Goal: Task Accomplishment & Management: Manage account settings

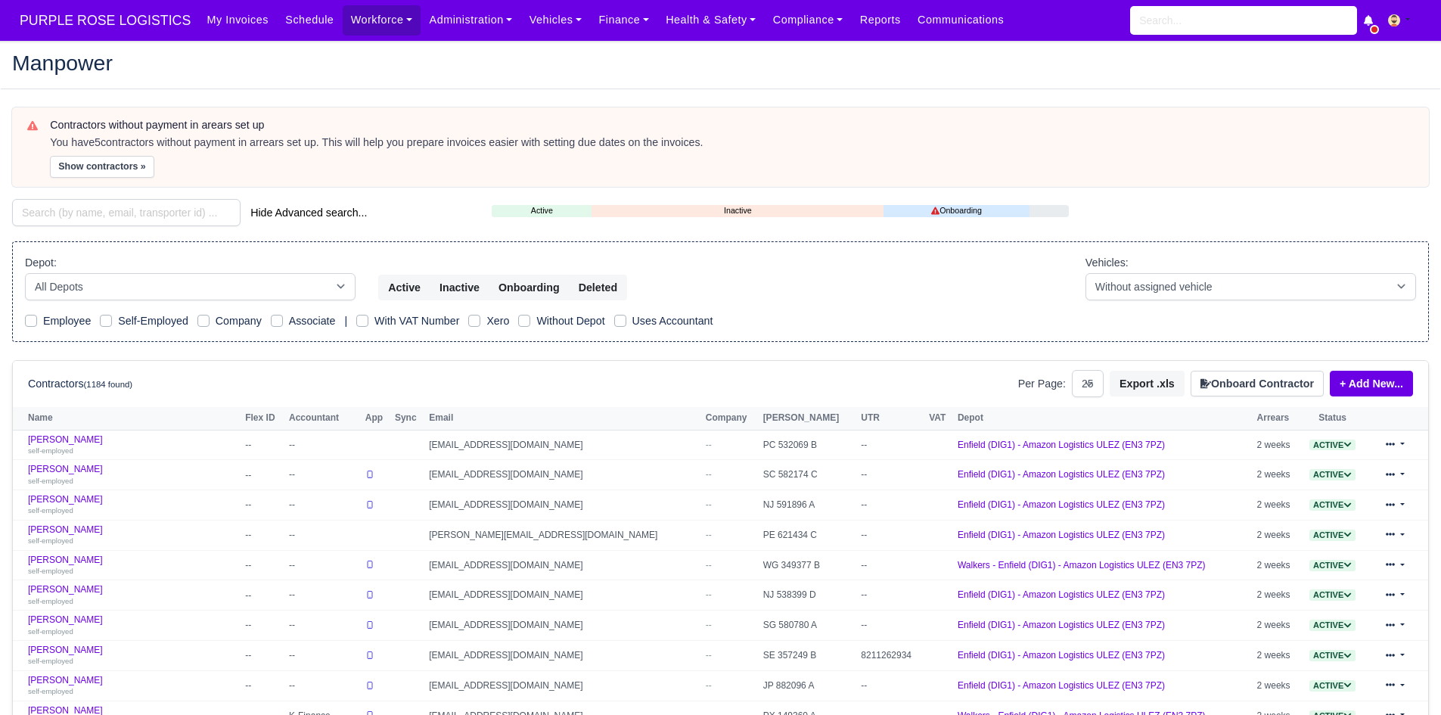
select select "25"
click at [113, 214] on input "search" at bounding box center [126, 212] width 229 height 27
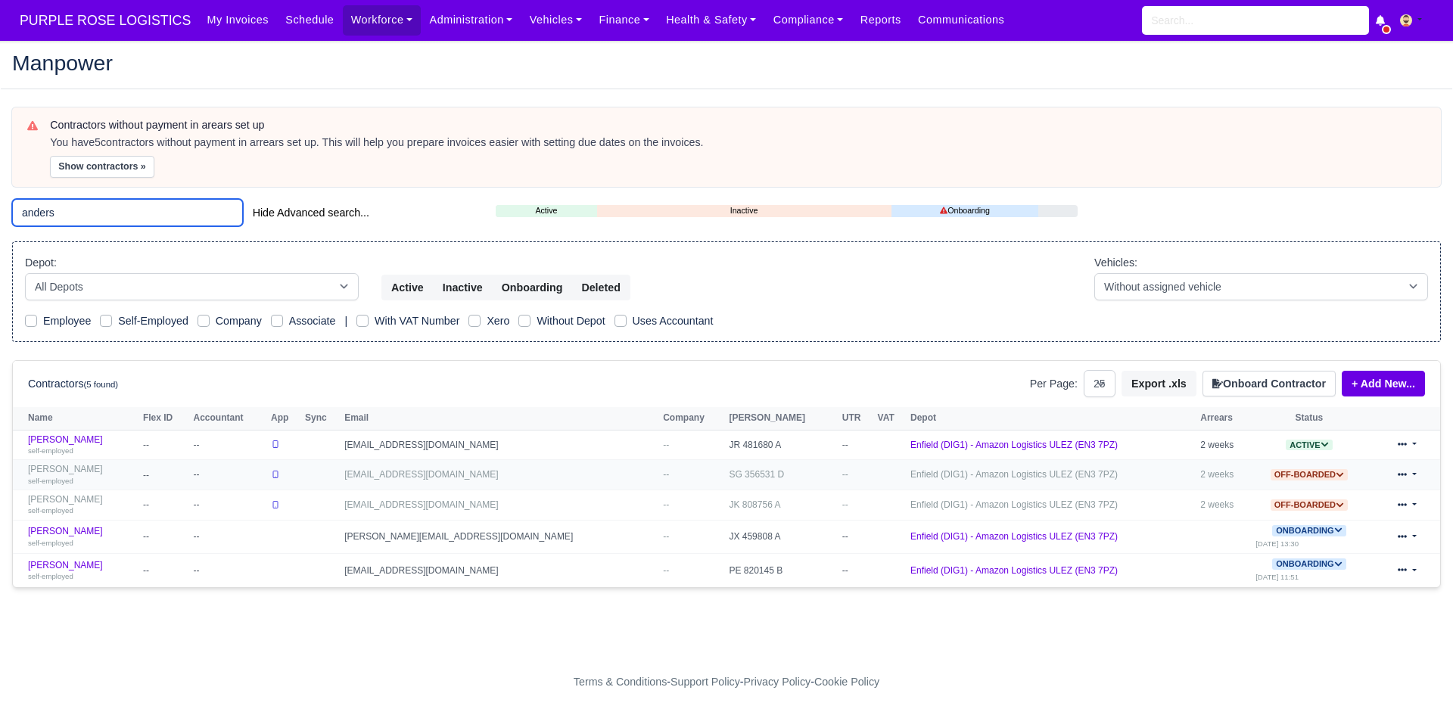
type input "anders"
click at [67, 468] on link "Anders Awale self-employed" at bounding box center [81, 475] width 107 height 22
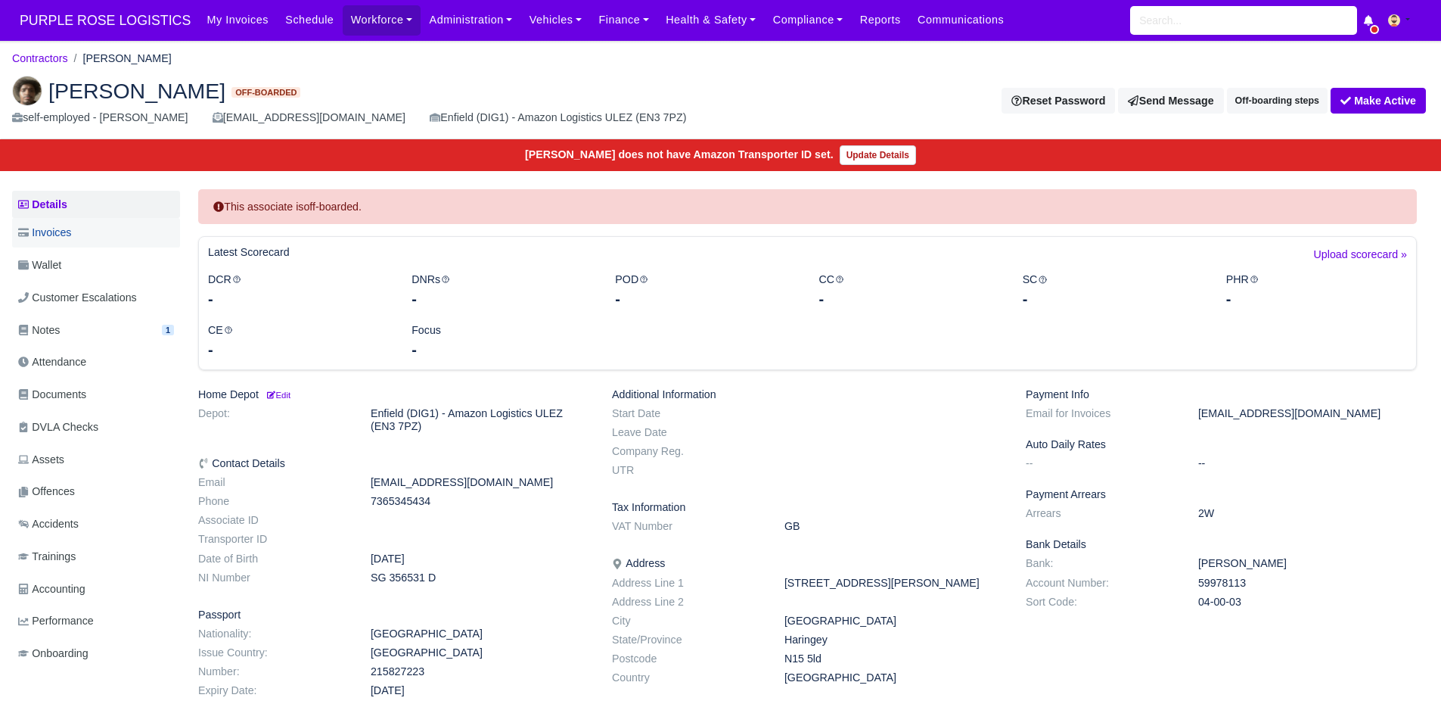
click at [65, 238] on span "Invoices" at bounding box center [44, 232] width 53 height 17
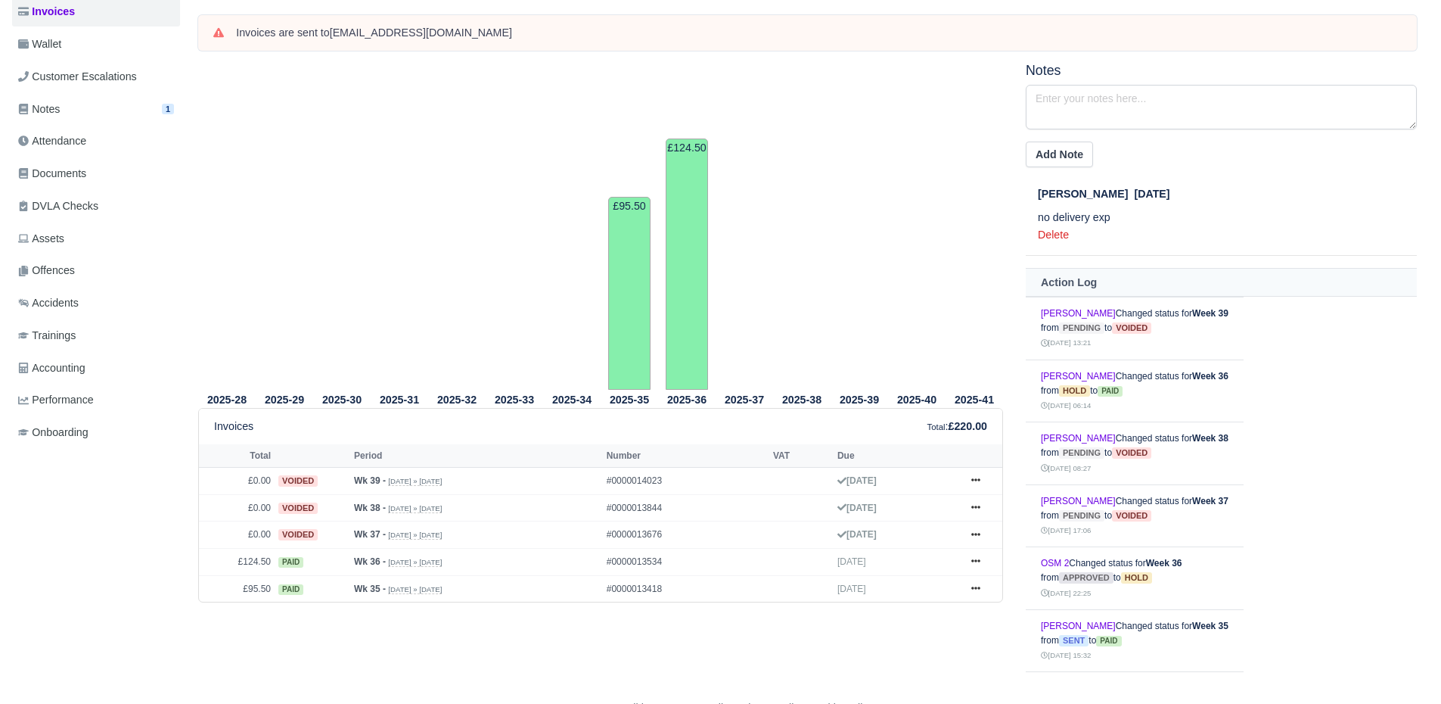
scroll to position [260, 0]
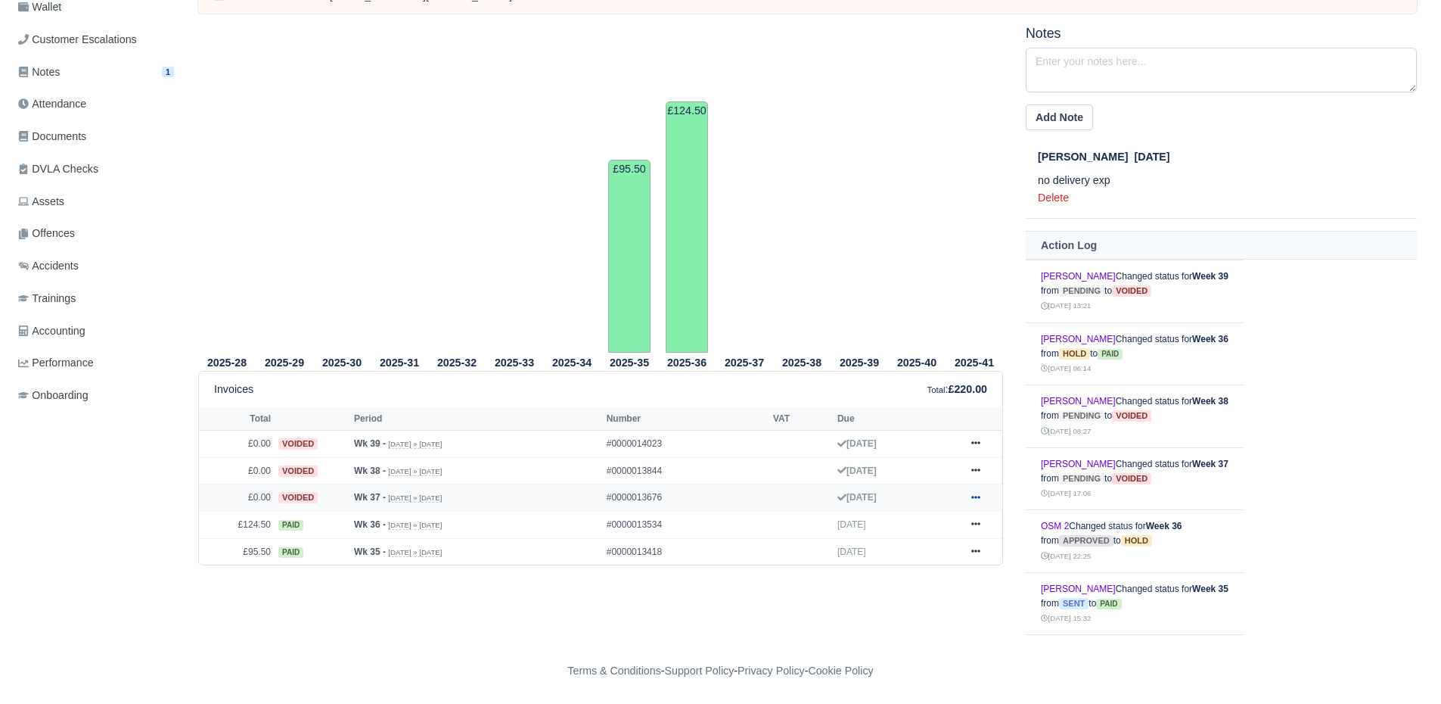
click at [966, 495] on link at bounding box center [976, 497] width 23 height 19
drag, startPoint x: 953, startPoint y: 518, endPoint x: 947, endPoint y: 524, distance: 8.0
click at [952, 518] on link "Show Invoice" at bounding box center [919, 525] width 135 height 32
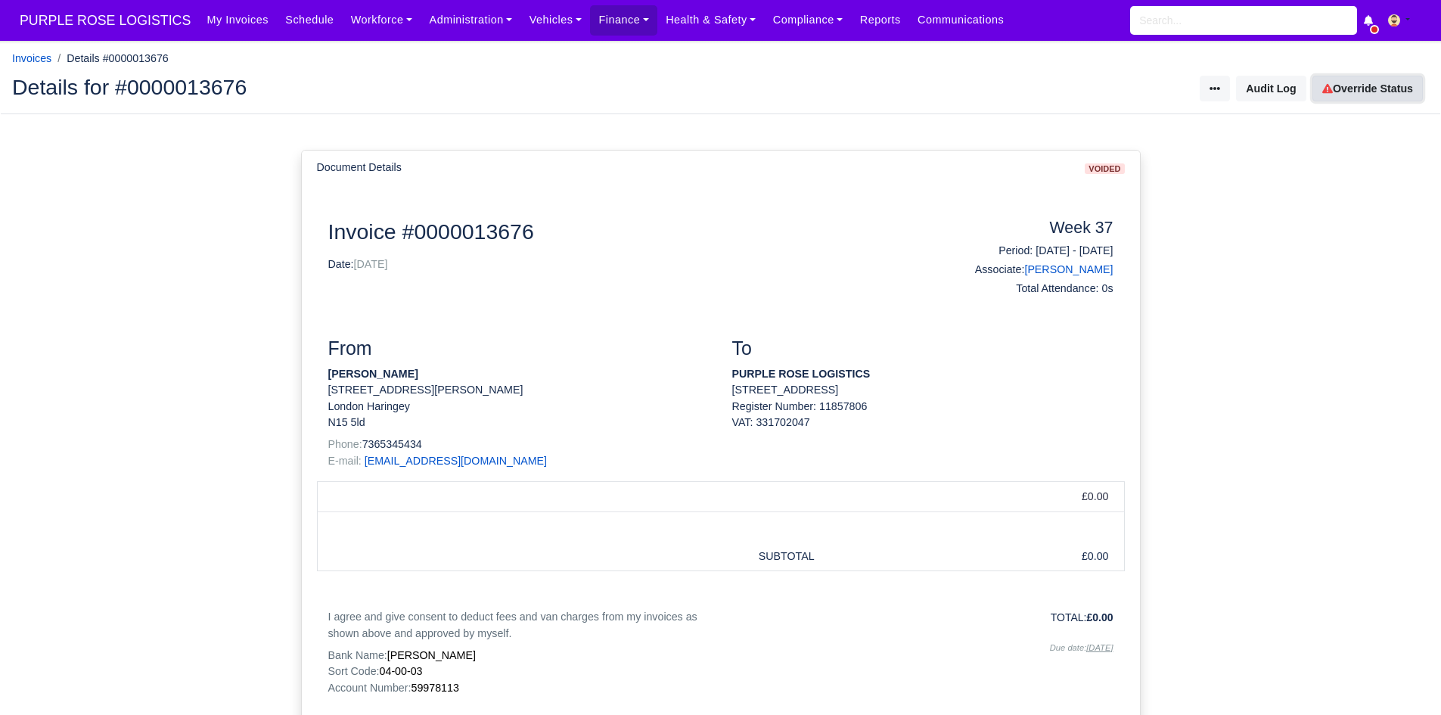
click at [1352, 91] on link "Override Status" at bounding box center [1368, 89] width 110 height 26
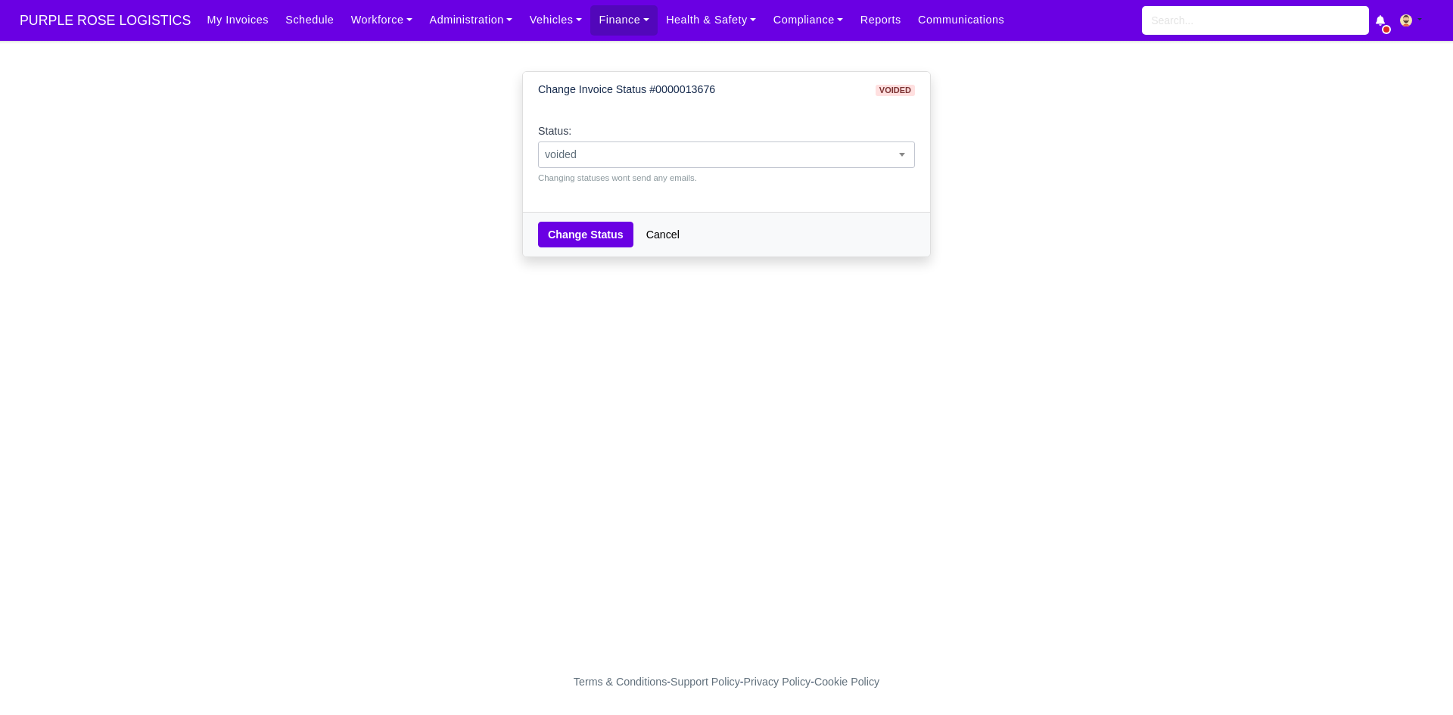
click at [826, 157] on span "voided" at bounding box center [726, 154] width 375 height 19
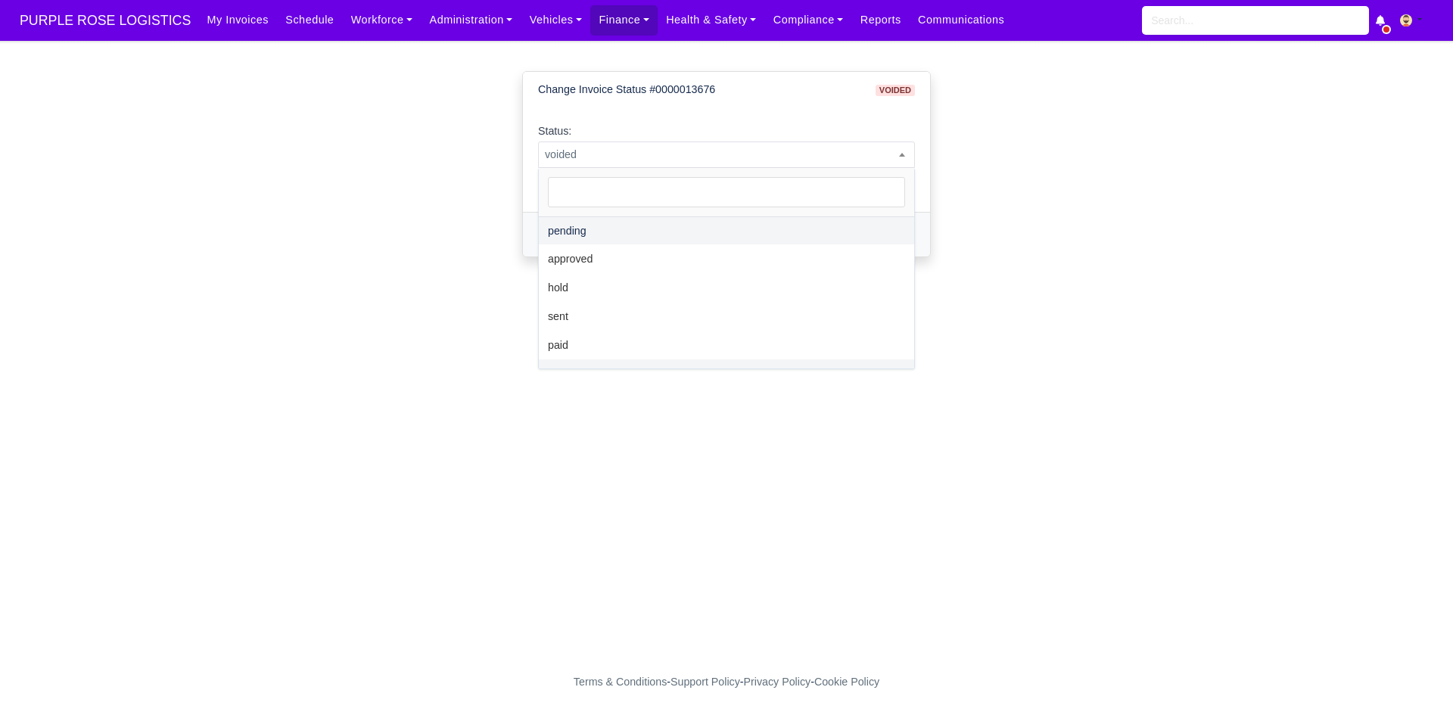
select select "pending"
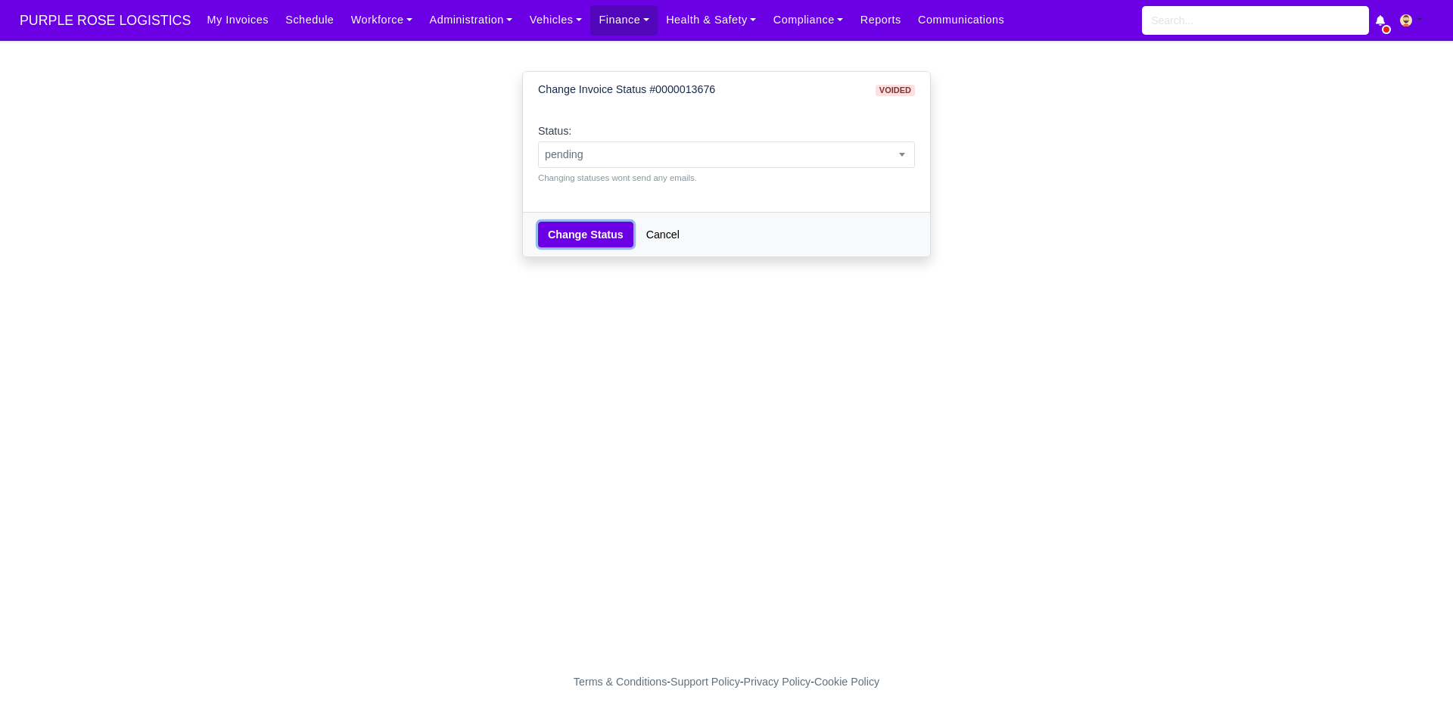
click at [577, 241] on button "Change Status" at bounding box center [585, 235] width 95 height 26
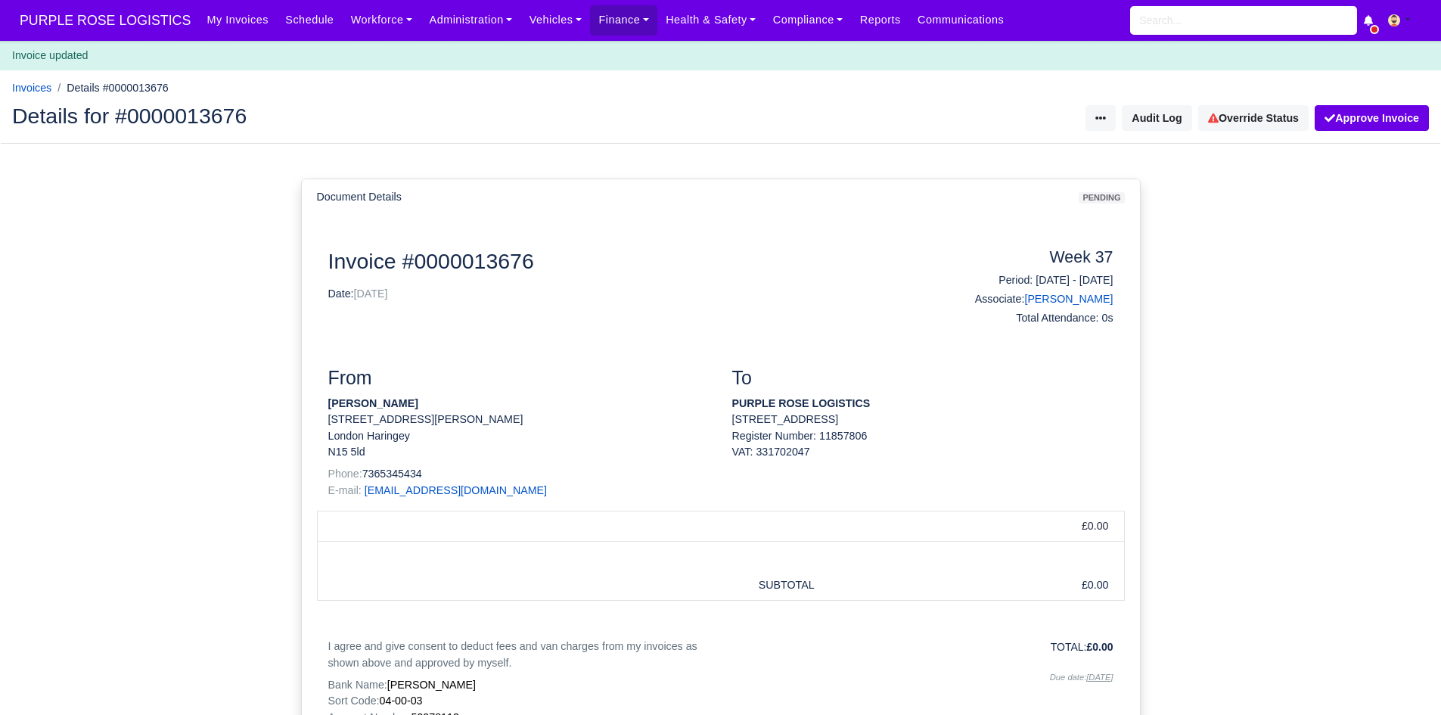
click at [593, 179] on div "Document Details pending Document Invoice #0000013676 Date: [DATE] Week 37 Peri…" at bounding box center [720, 517] width 1441 height 746
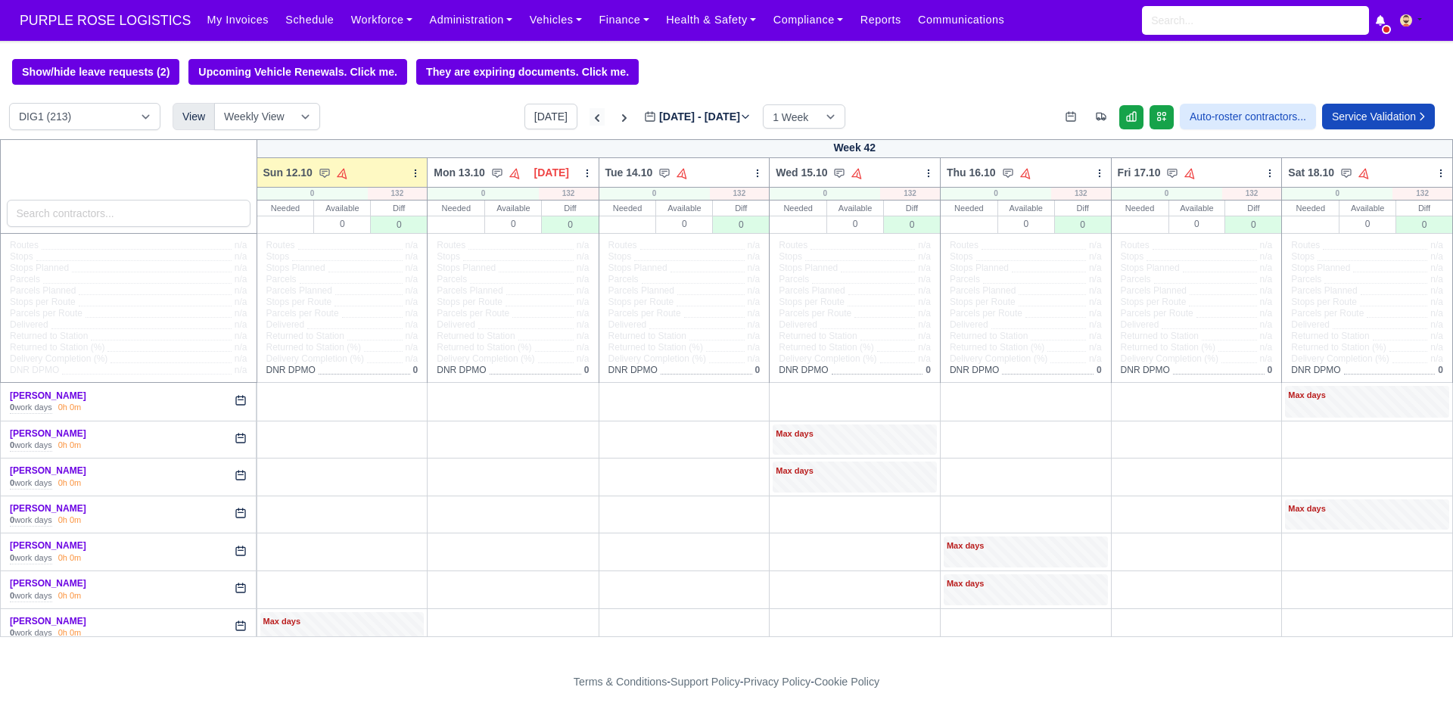
click at [589, 121] on icon at bounding box center [596, 117] width 15 height 15
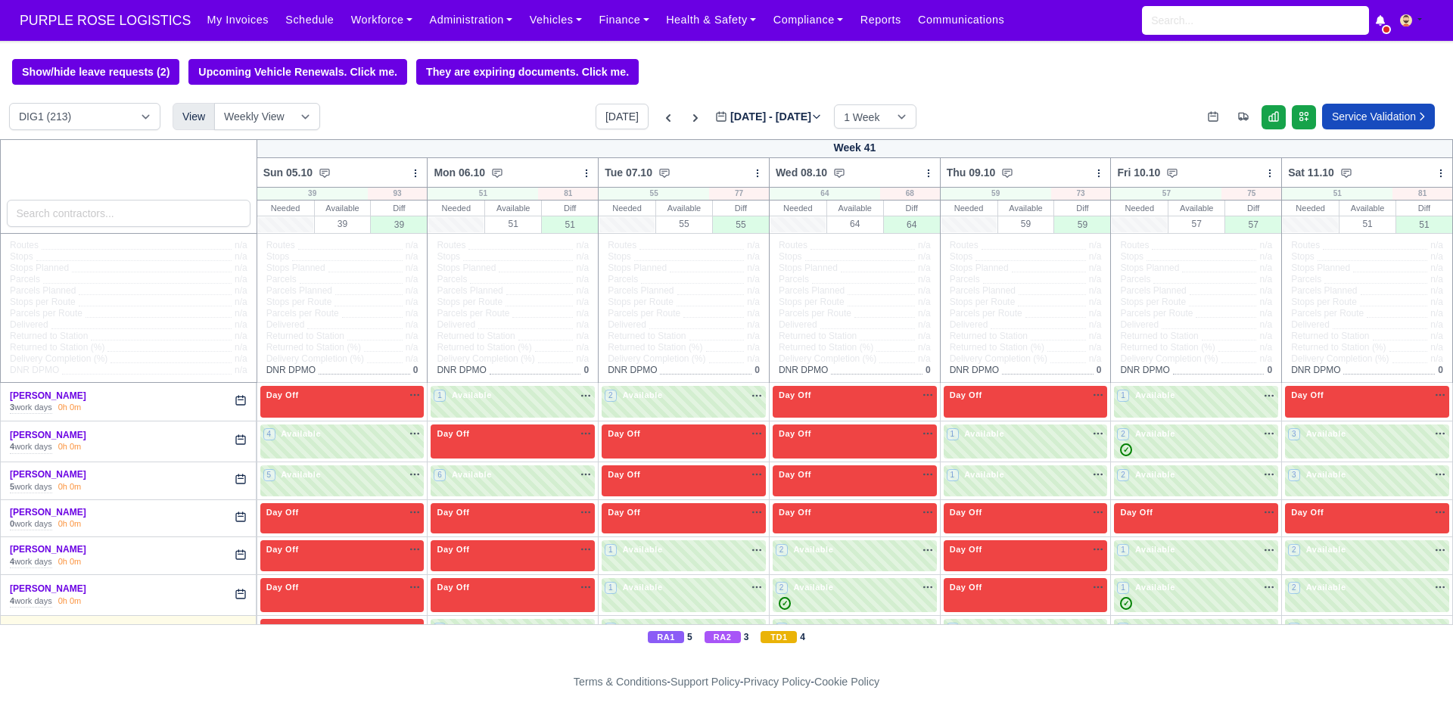
type input "2025-10-05"
click at [666, 122] on icon at bounding box center [668, 118] width 5 height 8
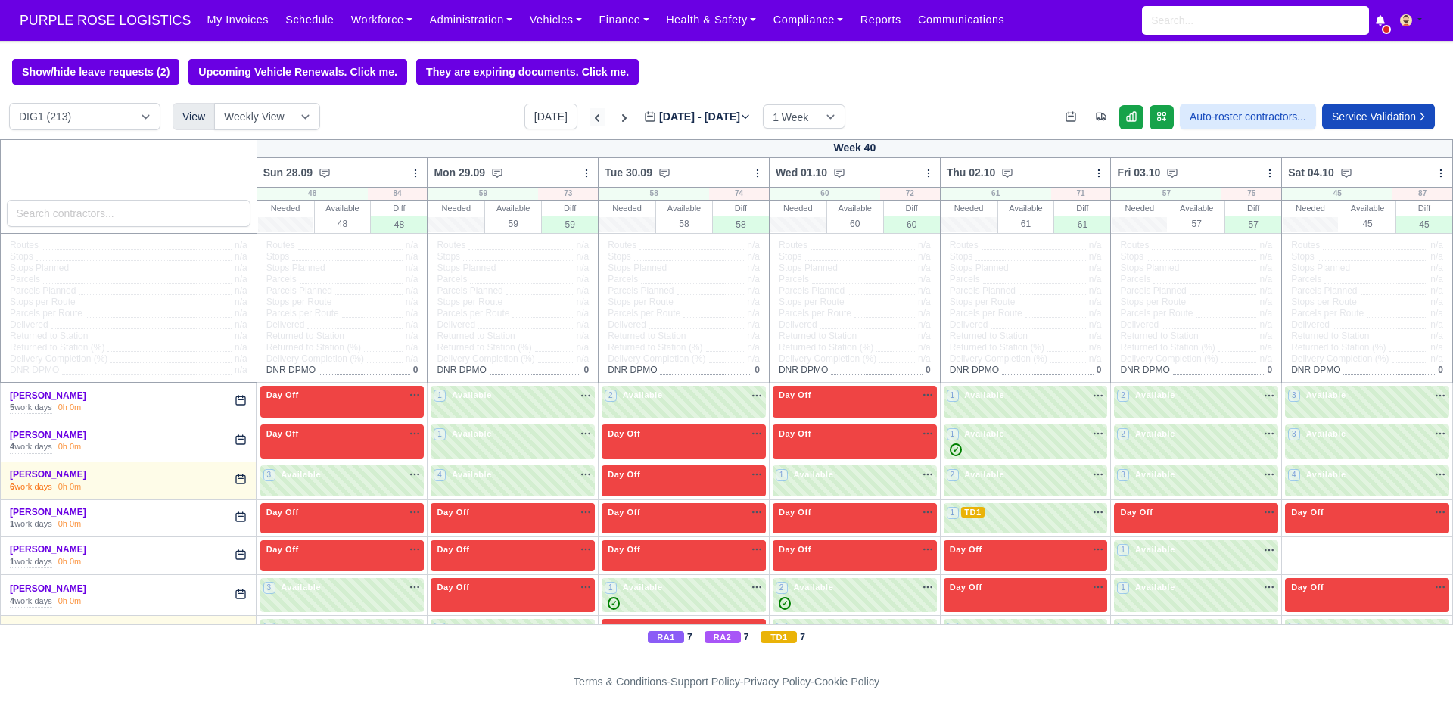
type input "2025-09-28"
click at [652, 123] on label "Sep 28 - Oct 04, 2025 2025-09-28" at bounding box center [697, 116] width 107 height 17
click at [652, 123] on input "2025-09-28" at bounding box center [729, 124] width 171 height 32
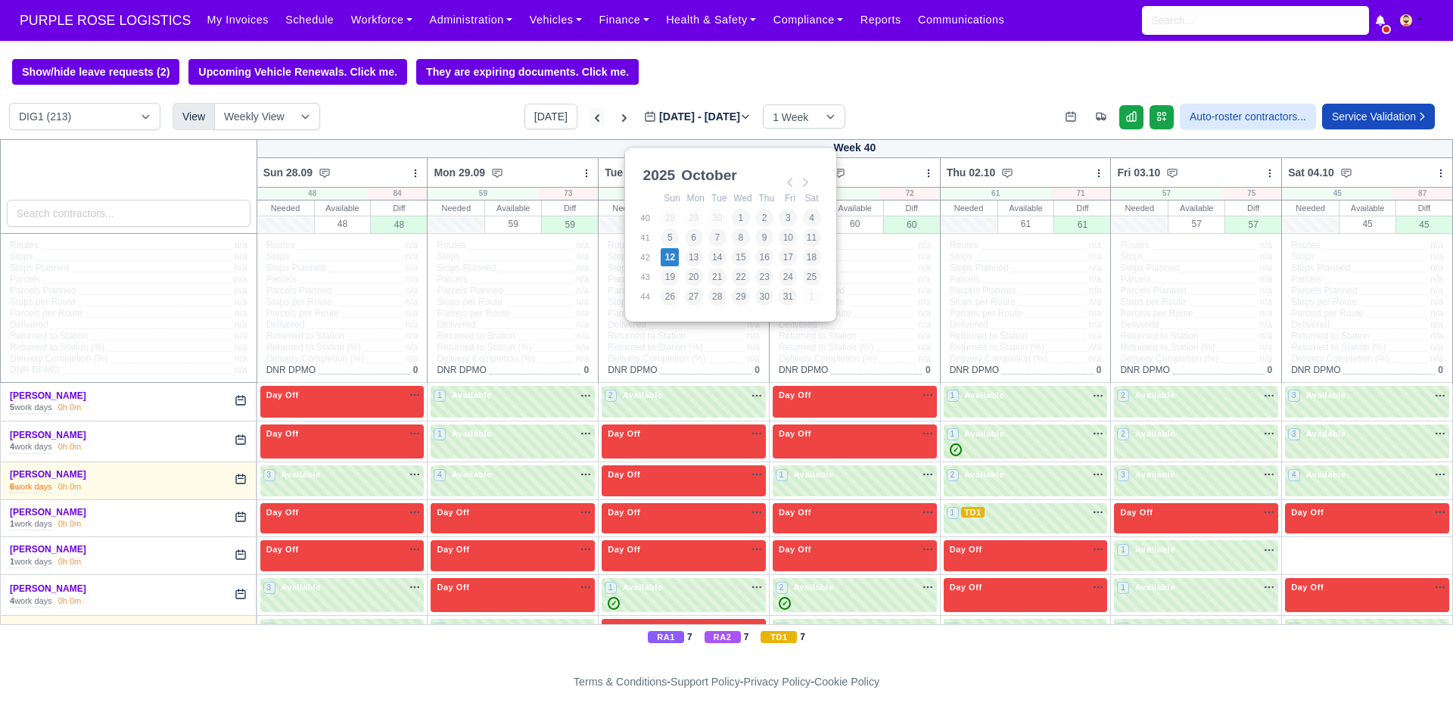
click at [589, 120] on icon at bounding box center [596, 117] width 15 height 15
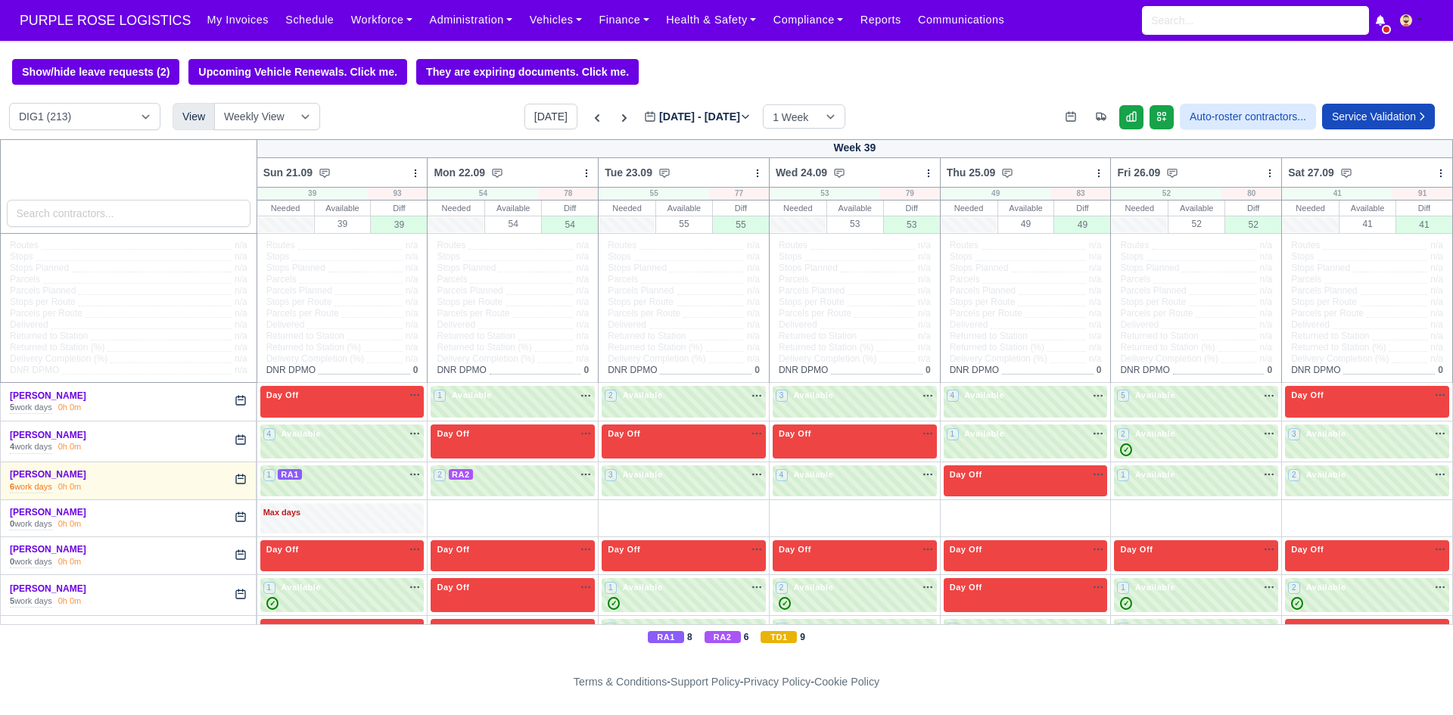
type input "2025-09-21"
click at [595, 118] on icon at bounding box center [597, 118] width 5 height 8
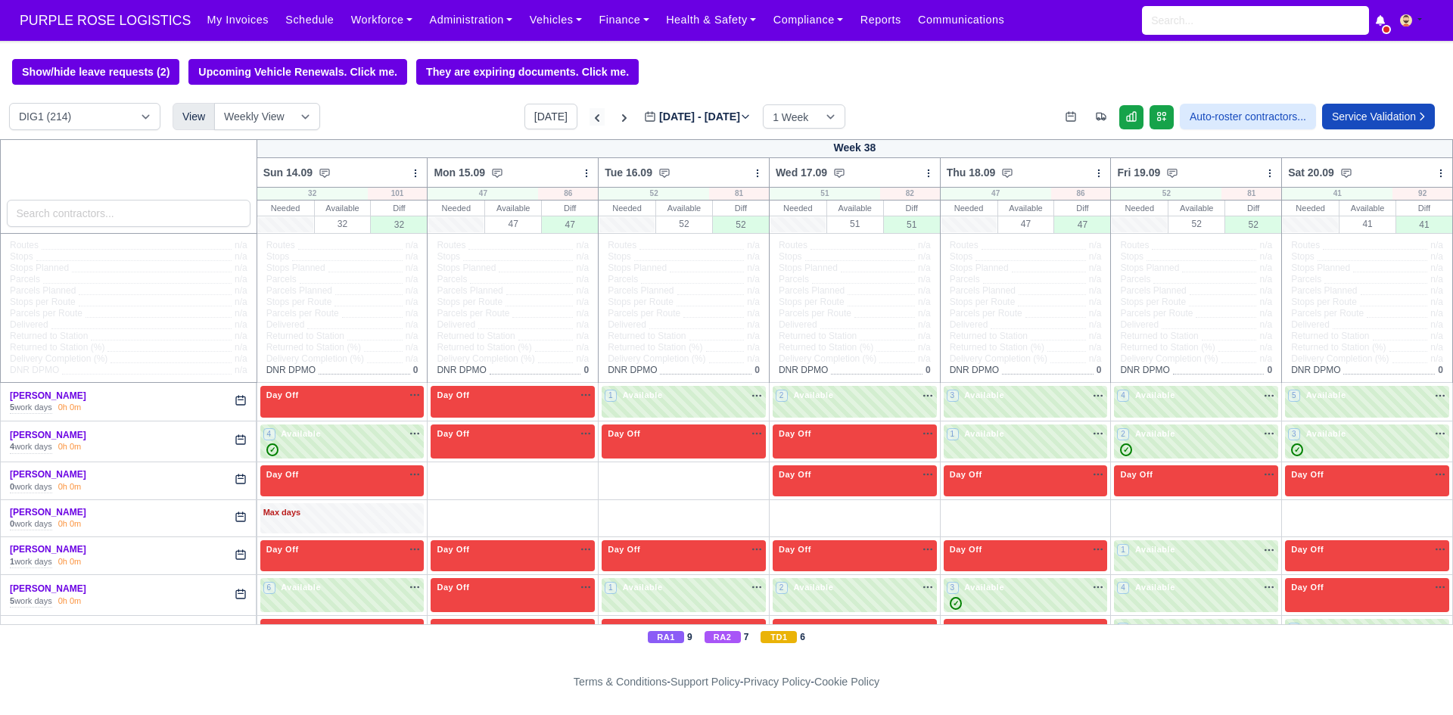
select select "1"
type input "2025-09-14"
click at [595, 120] on icon at bounding box center [597, 118] width 5 height 8
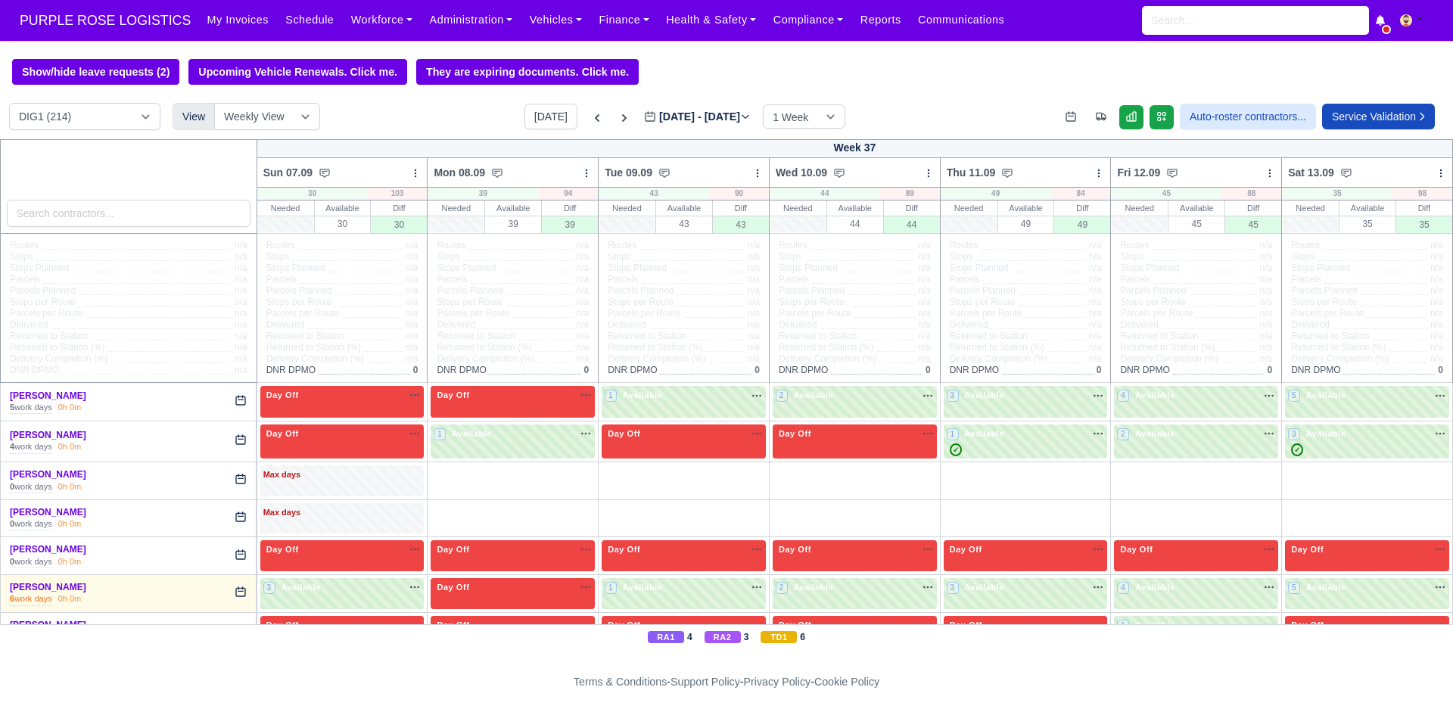
type input "2025-09-07"
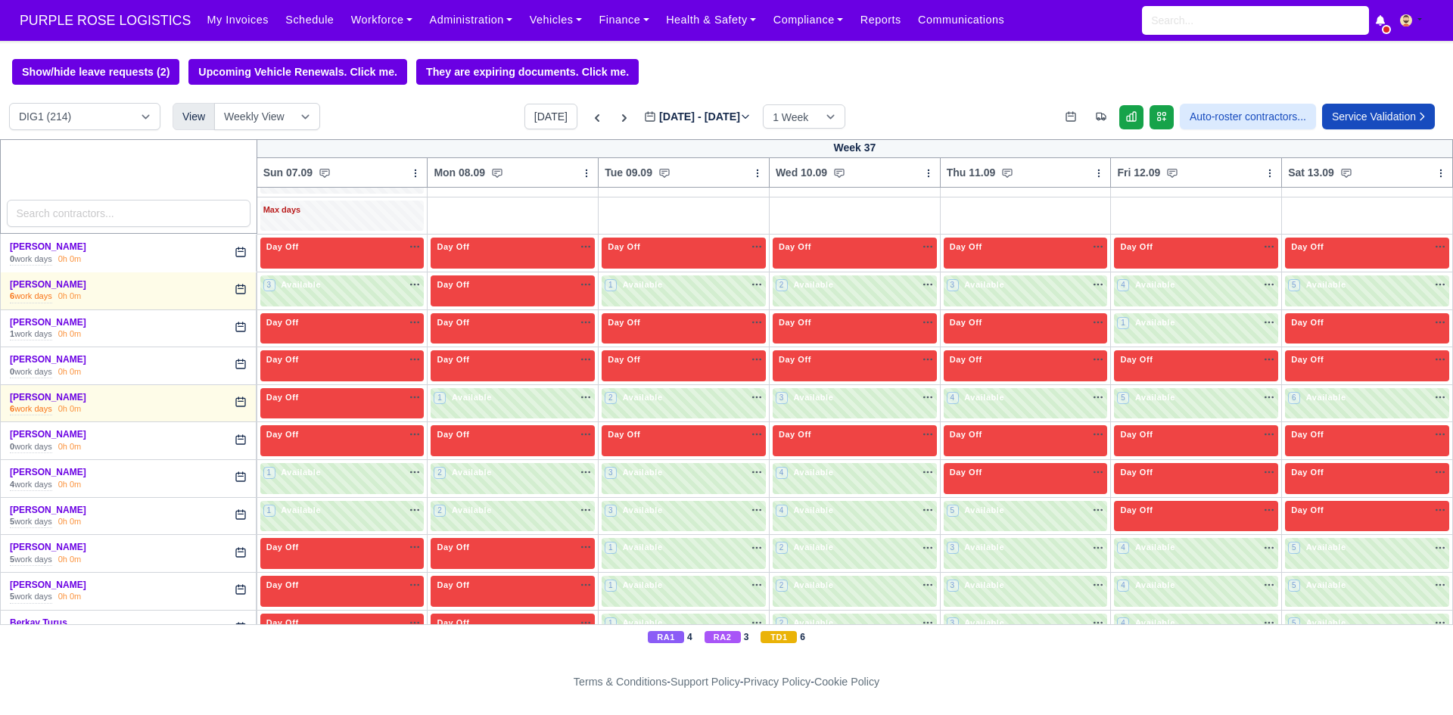
scroll to position [378, 0]
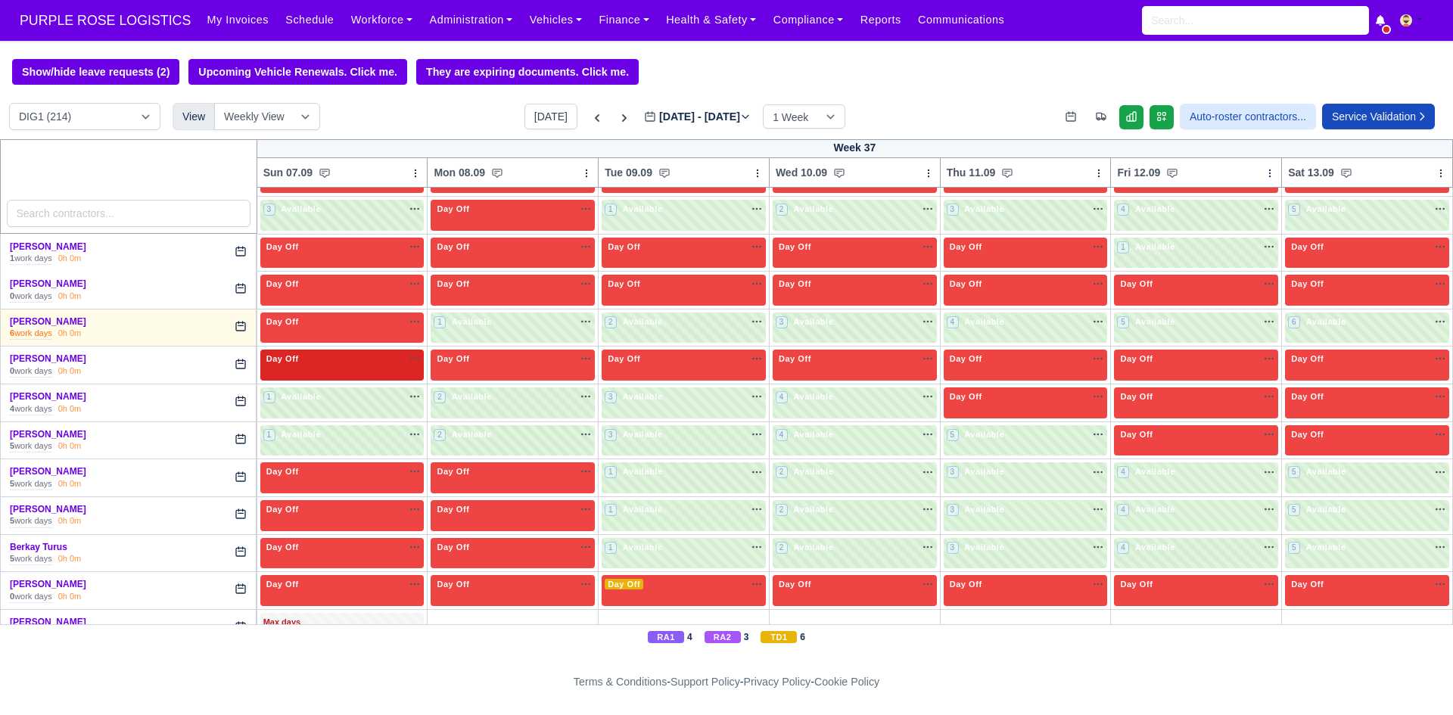
click at [370, 369] on div "Day Off Available" at bounding box center [342, 365] width 164 height 31
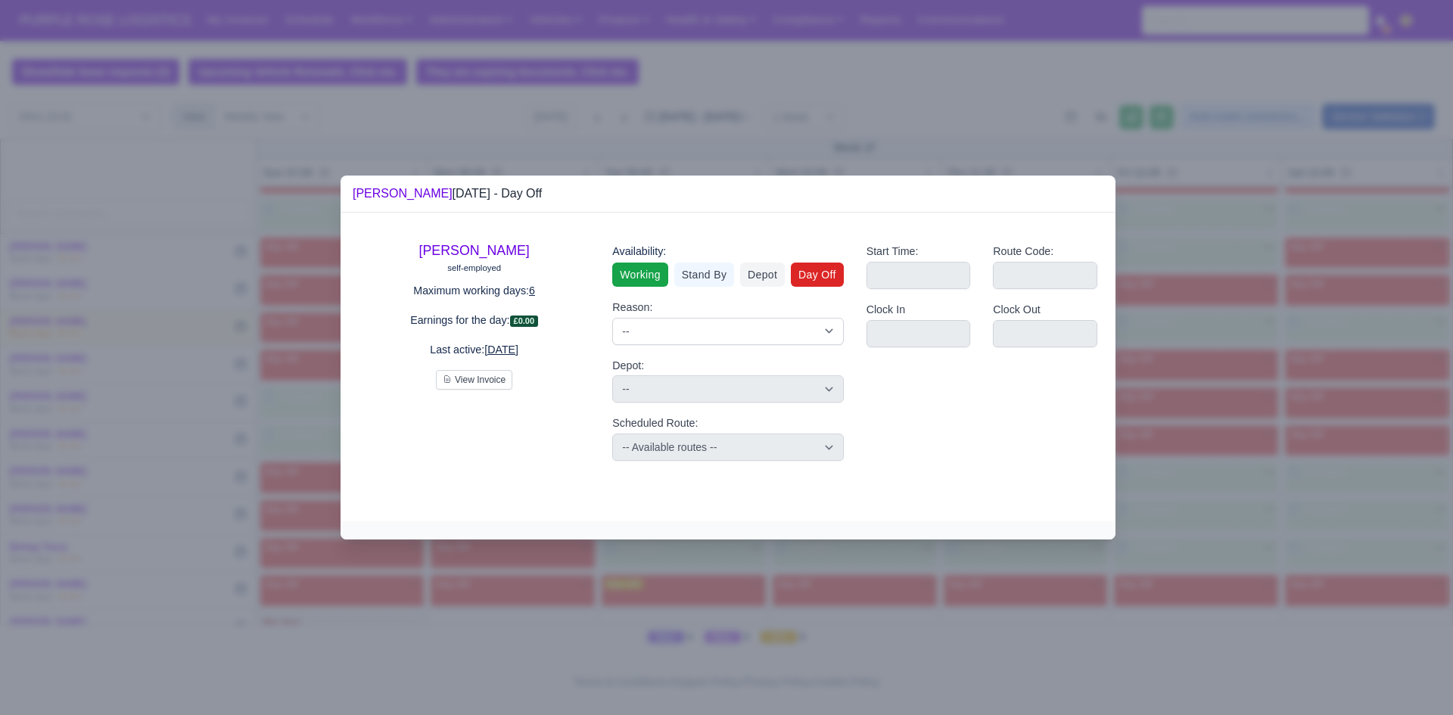
click at [633, 272] on link "Working" at bounding box center [639, 275] width 55 height 24
select select
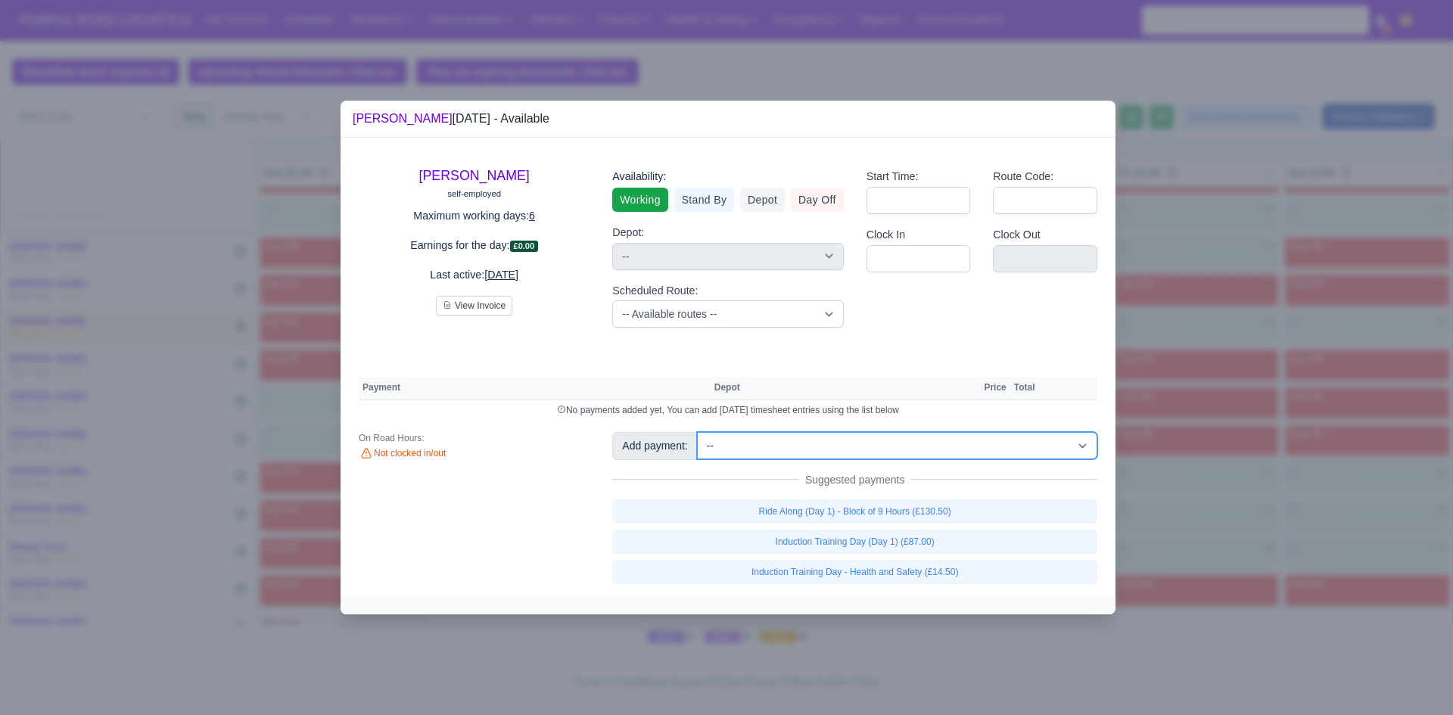
click at [907, 455] on select "-- Additional Hour Support (£14.50) Additional Hour Support (Walkers) (£13.50) …" at bounding box center [897, 445] width 400 height 27
click at [697, 432] on select "-- Additional Hour Support (£14.50) Additional Hour Support (Walkers) (£13.50) …" at bounding box center [897, 445] width 400 height 27
select select "1"
select select
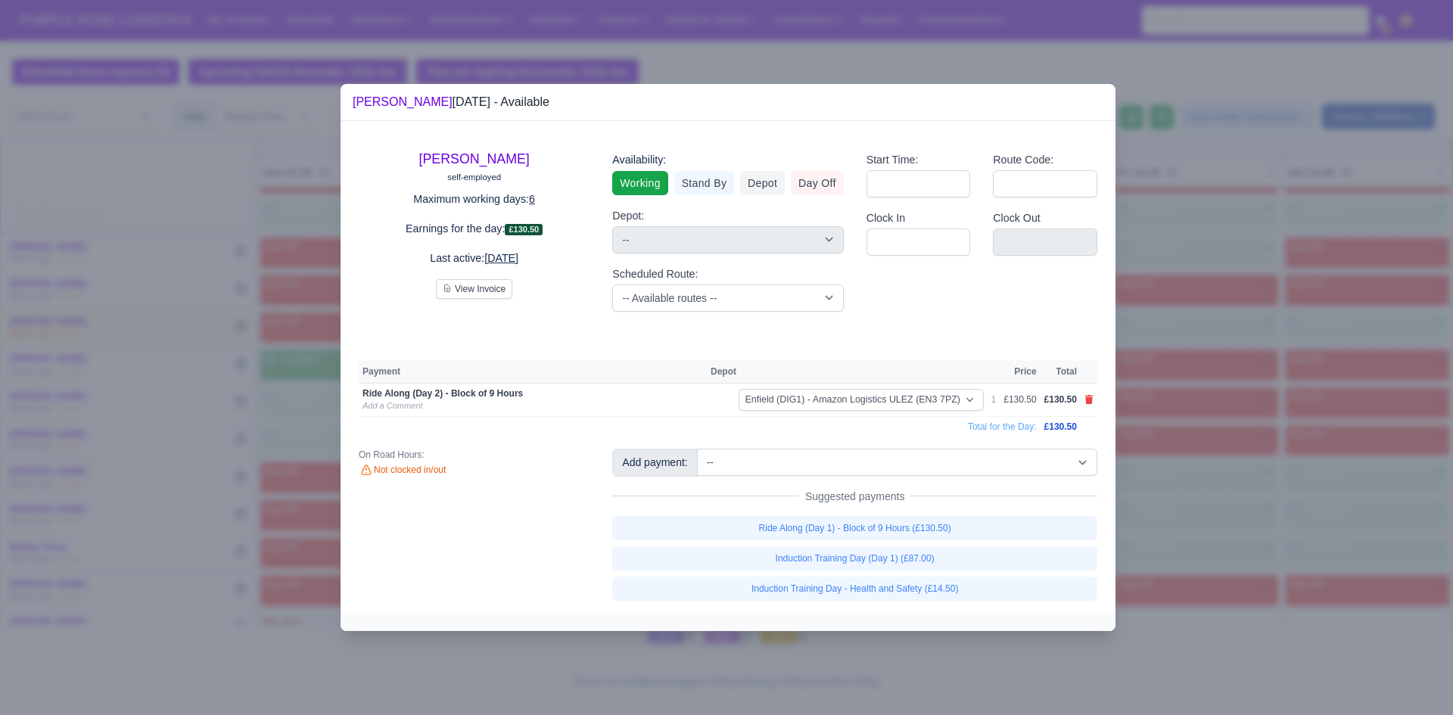
click at [1161, 331] on div at bounding box center [726, 357] width 1453 height 715
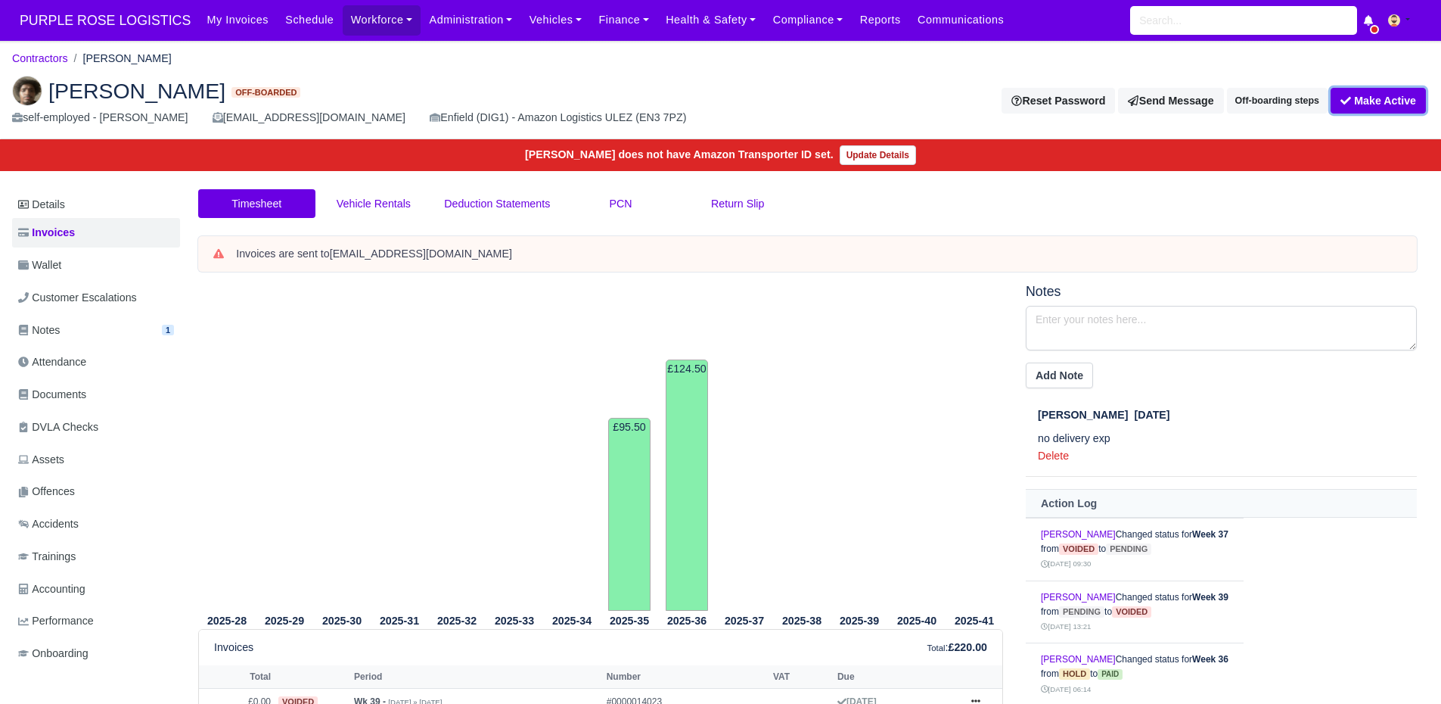
click at [1357, 114] on button "Make Active" at bounding box center [1378, 101] width 95 height 26
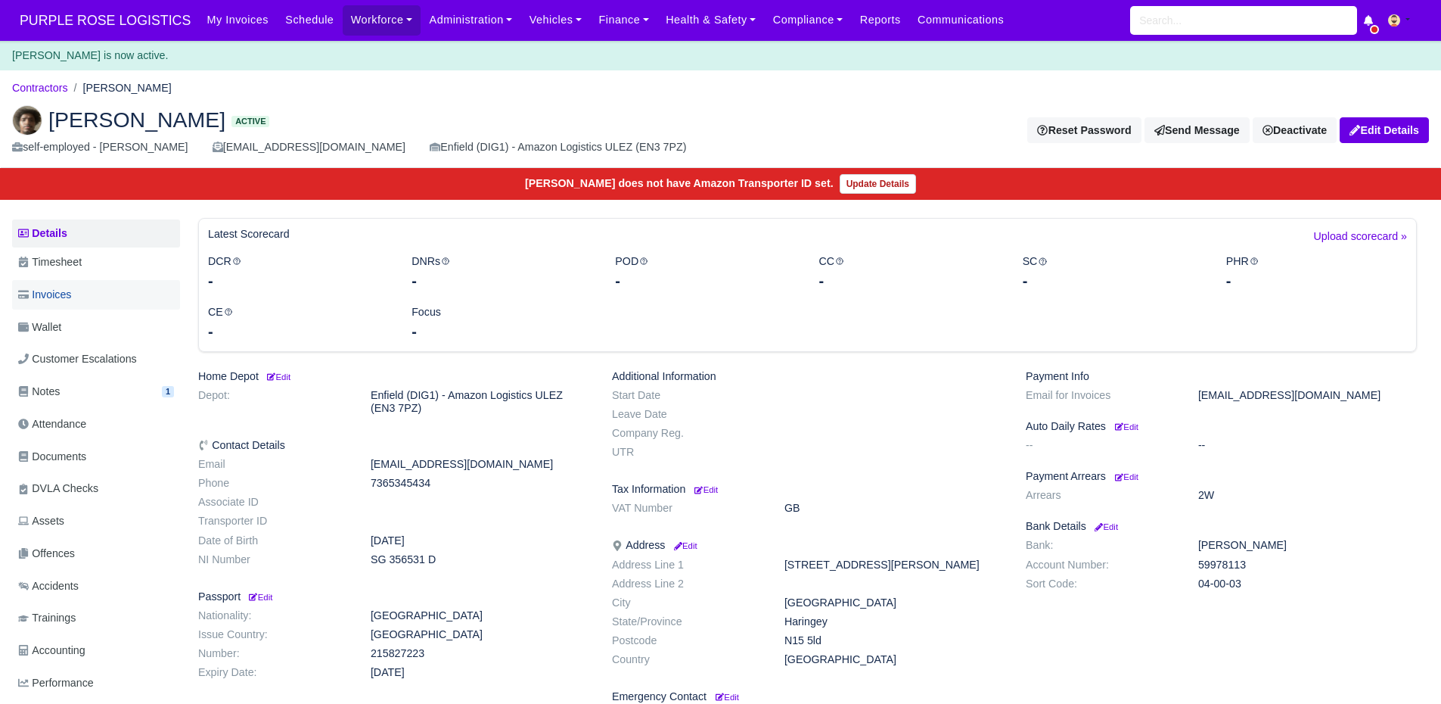
click at [89, 298] on link "Invoices" at bounding box center [96, 295] width 168 height 30
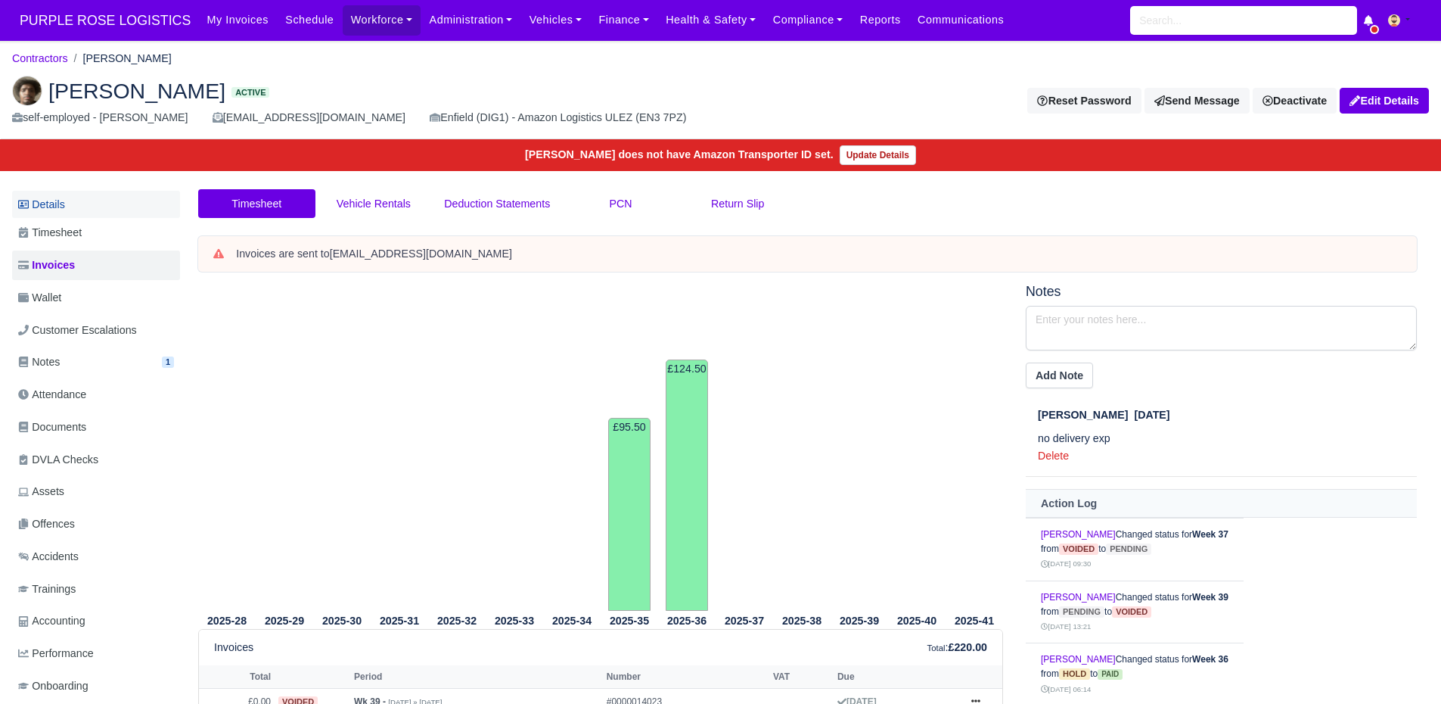
click at [53, 205] on link "Details" at bounding box center [96, 205] width 168 height 28
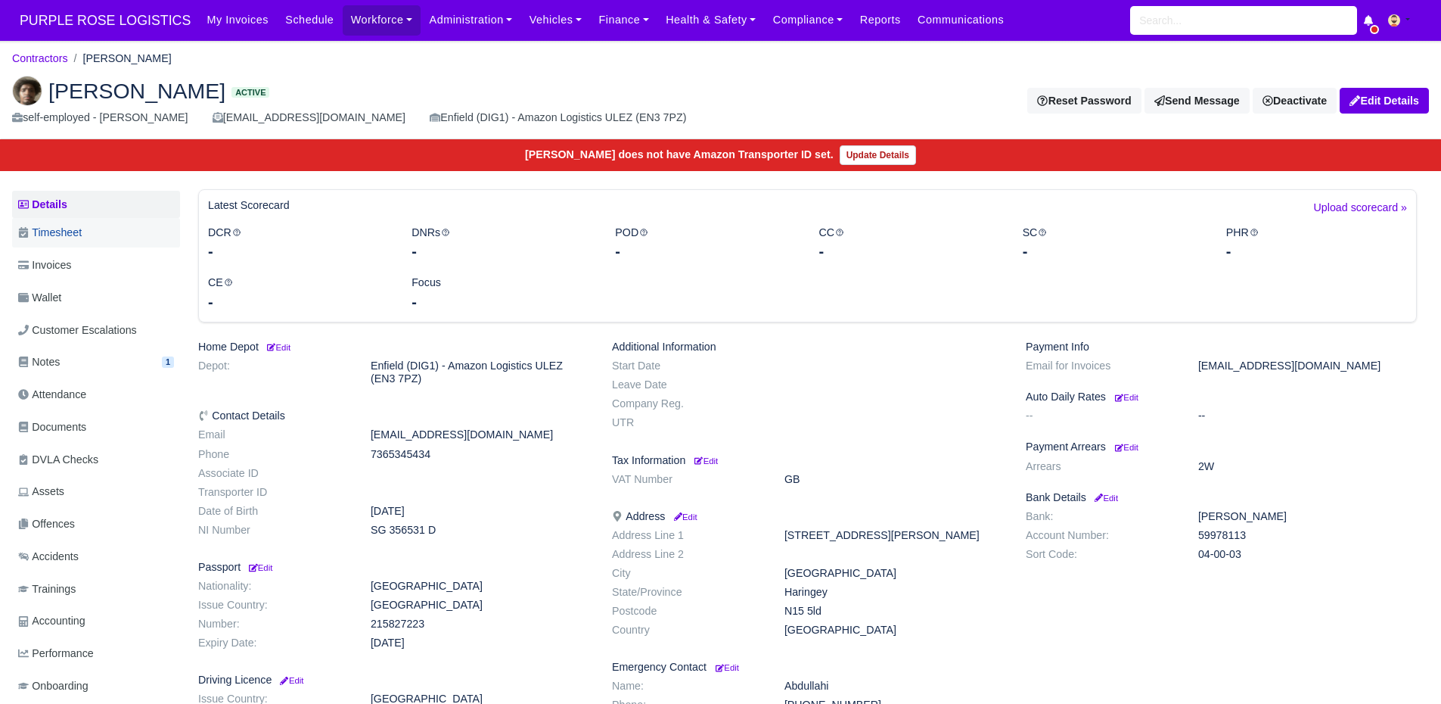
click at [67, 232] on span "Timesheet" at bounding box center [50, 232] width 64 height 17
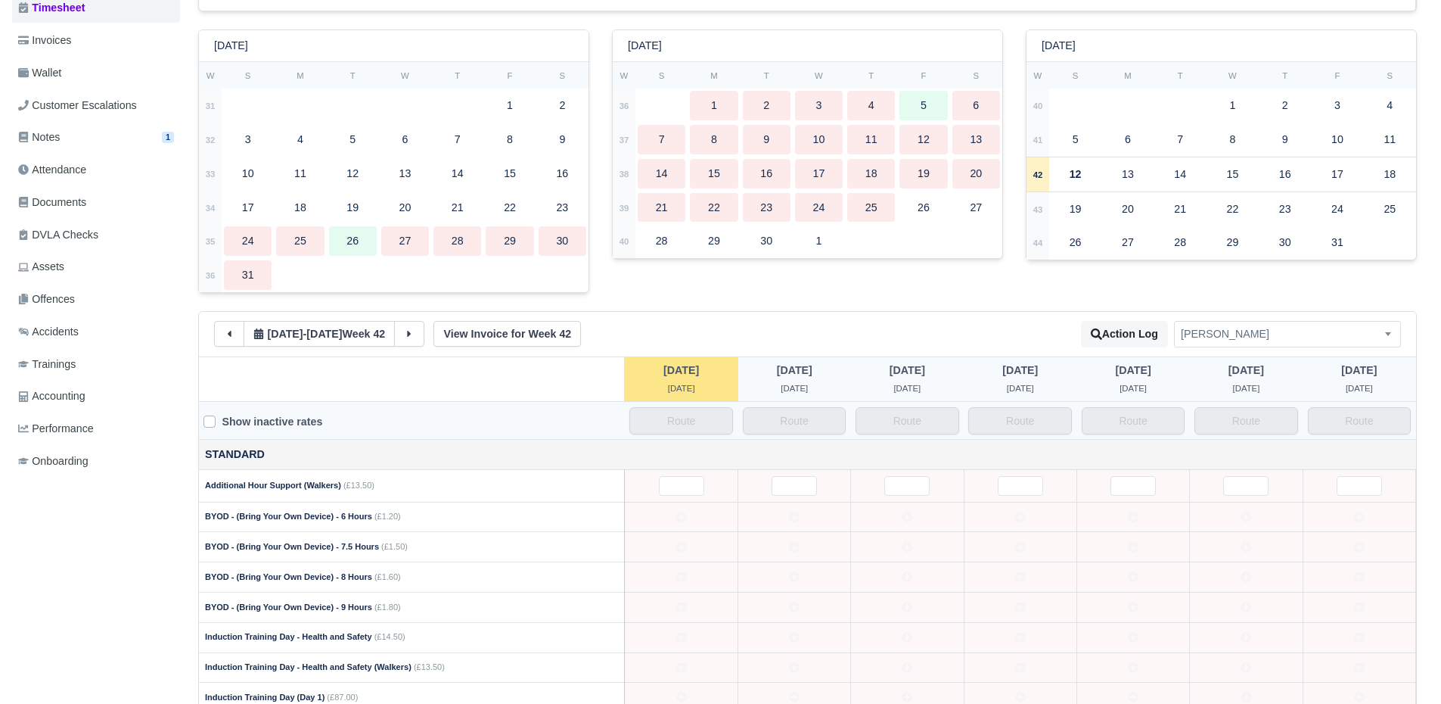
scroll to position [227, 0]
click at [324, 340] on button "12 Oct - 18 Oct Week 42" at bounding box center [319, 332] width 151 height 26
click at [456, 341] on link "View Invoice for Week 42" at bounding box center [508, 332] width 148 height 26
click at [222, 328] on button at bounding box center [229, 332] width 30 height 26
click at [226, 327] on button at bounding box center [229, 332] width 30 height 26
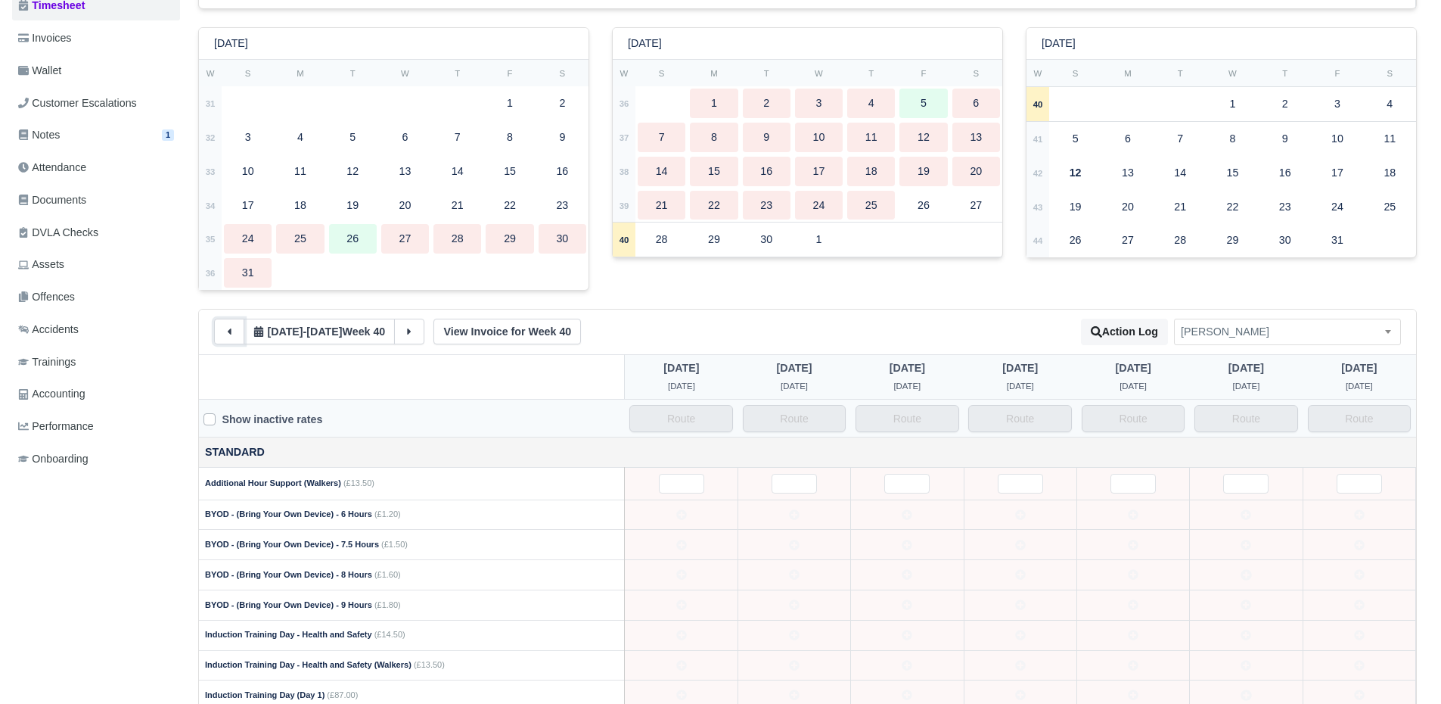
click at [230, 327] on button at bounding box center [229, 332] width 30 height 26
click at [231, 327] on button at bounding box center [229, 332] width 30 height 26
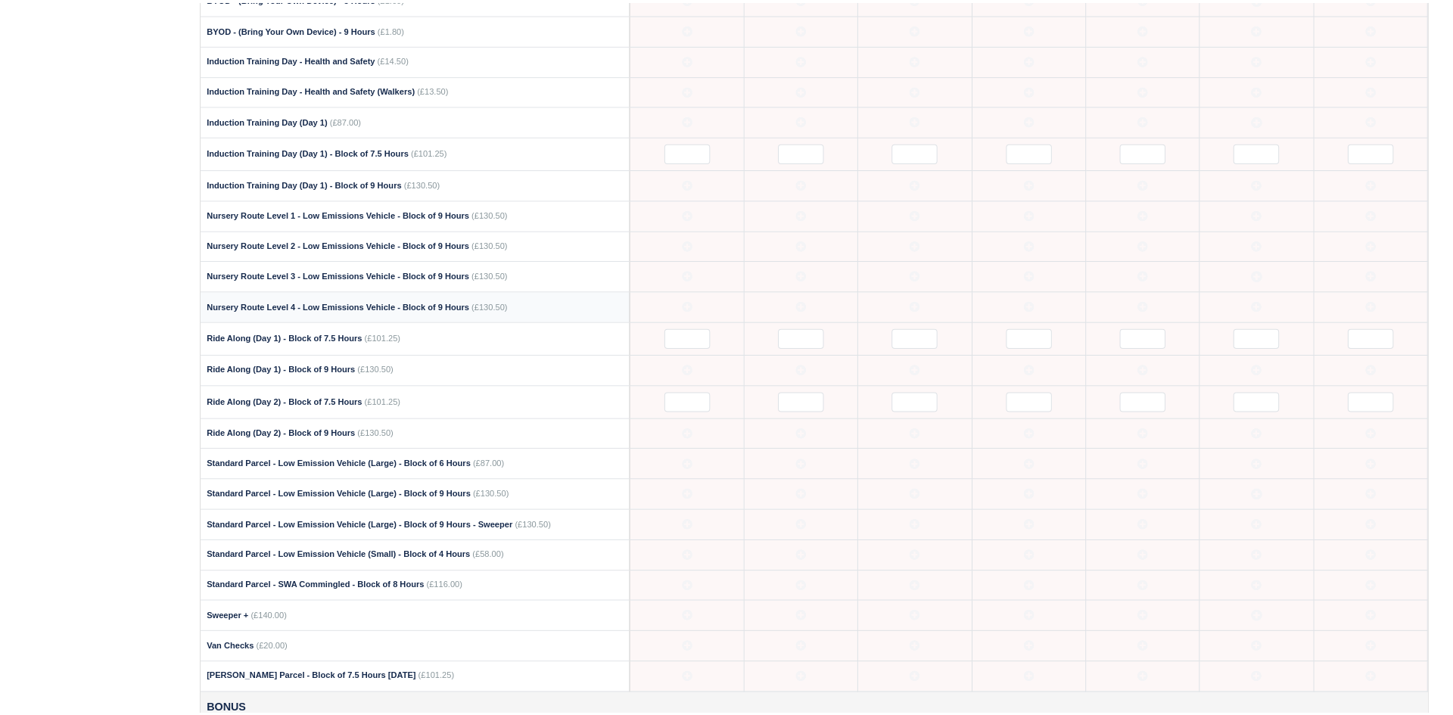
scroll to position [984, 0]
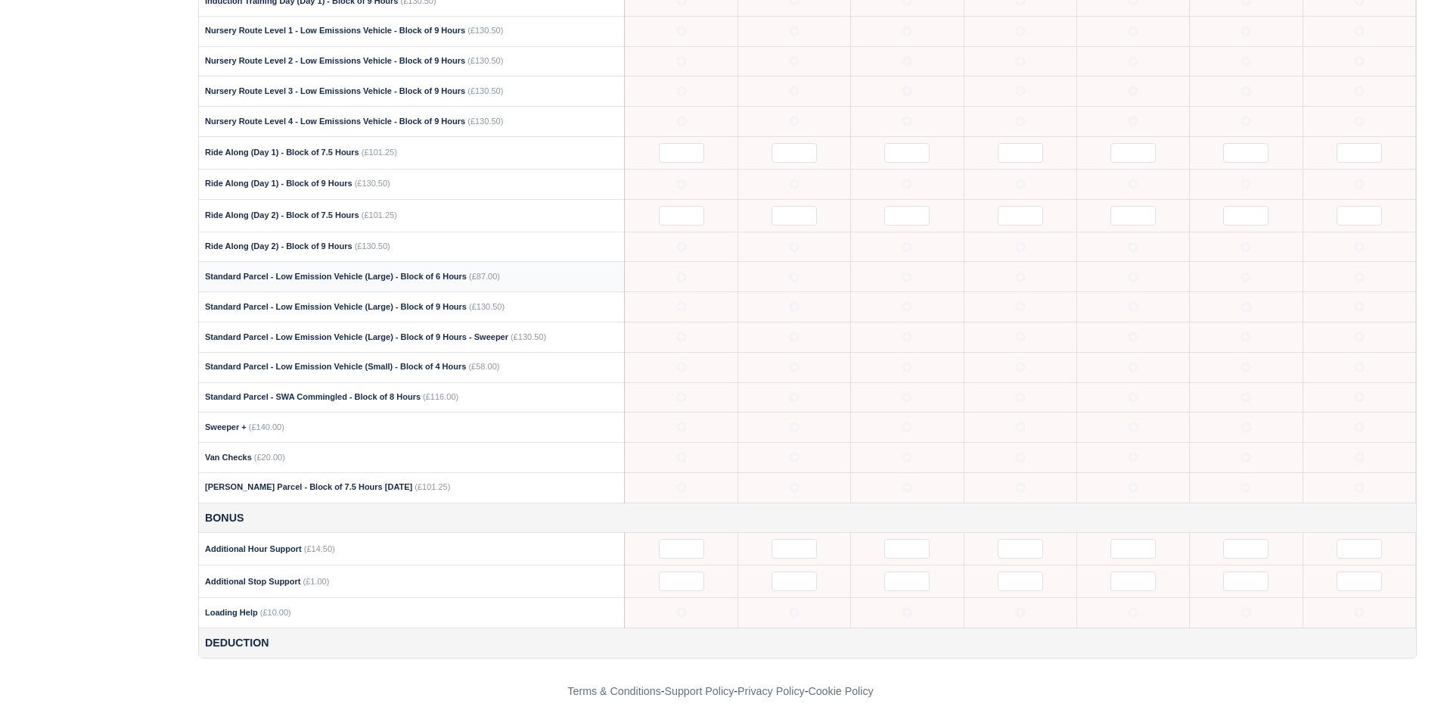
click at [688, 289] on td at bounding box center [681, 277] width 113 height 30
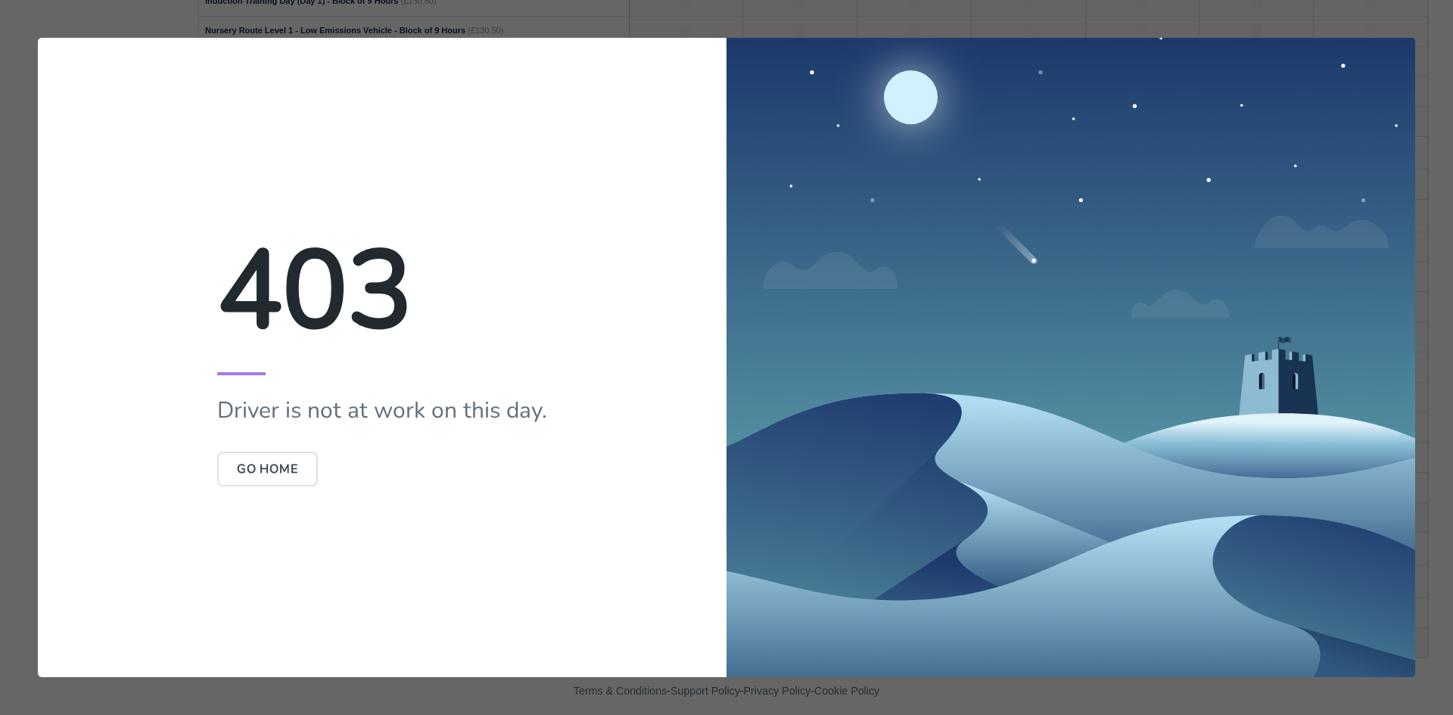
scroll to position [0, 0]
click at [286, 482] on button "Go Home" at bounding box center [267, 469] width 101 height 35
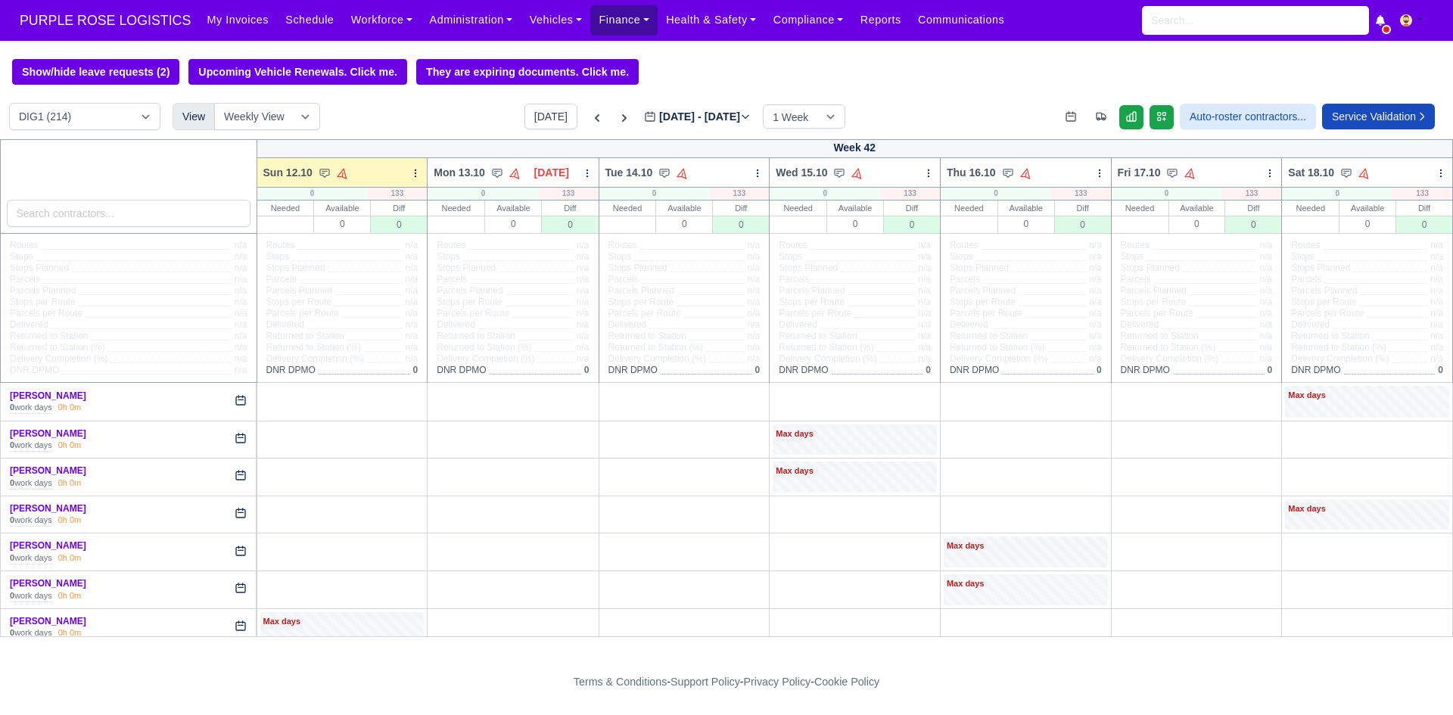
click at [590, 25] on link "Finance" at bounding box center [623, 20] width 67 height 30
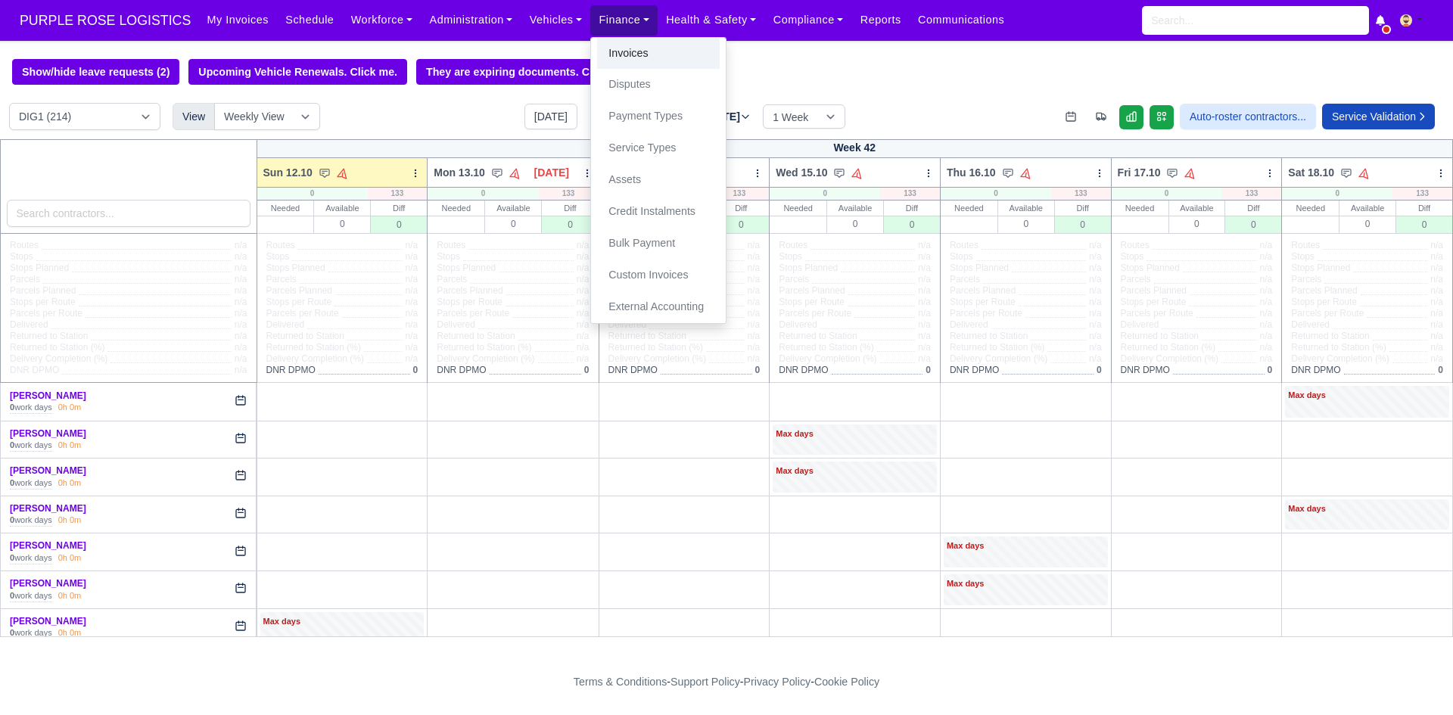
click at [599, 58] on link "Invoices" at bounding box center [658, 54] width 123 height 32
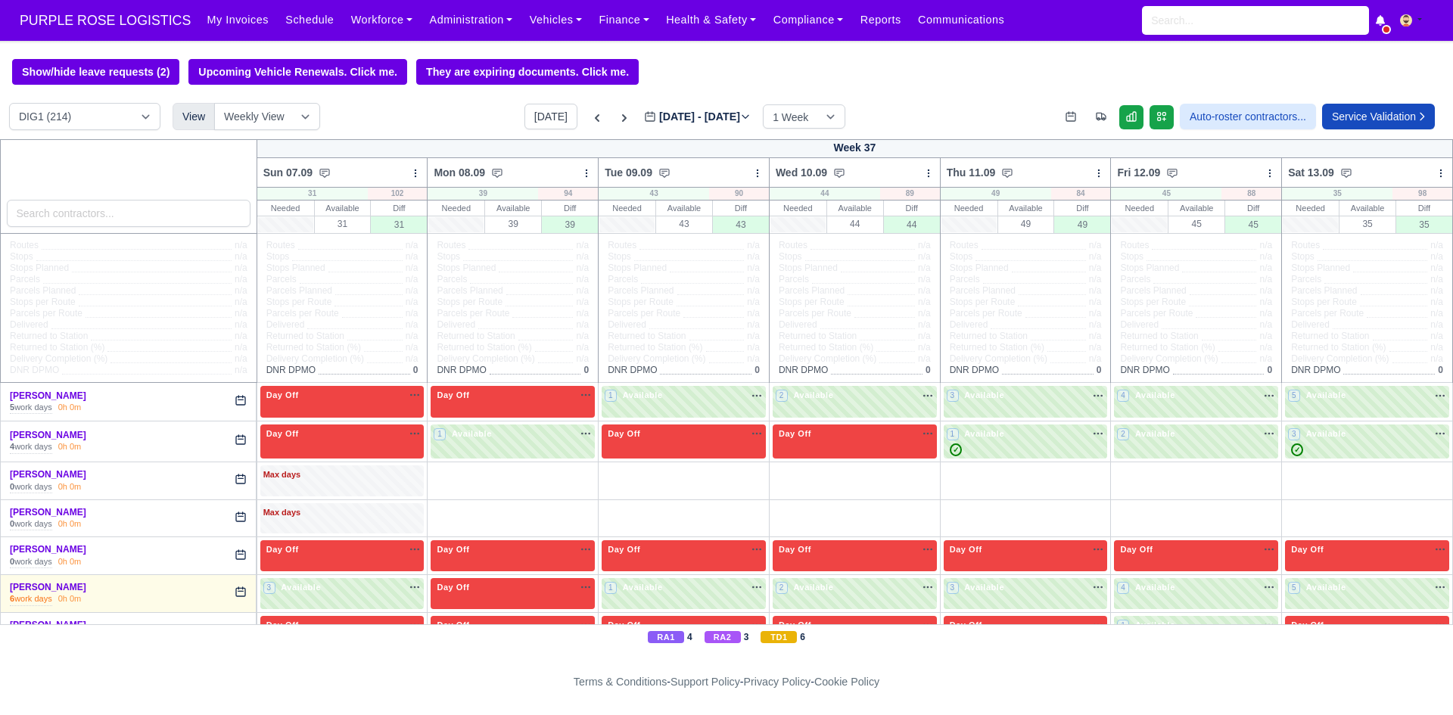
scroll to position [378, 0]
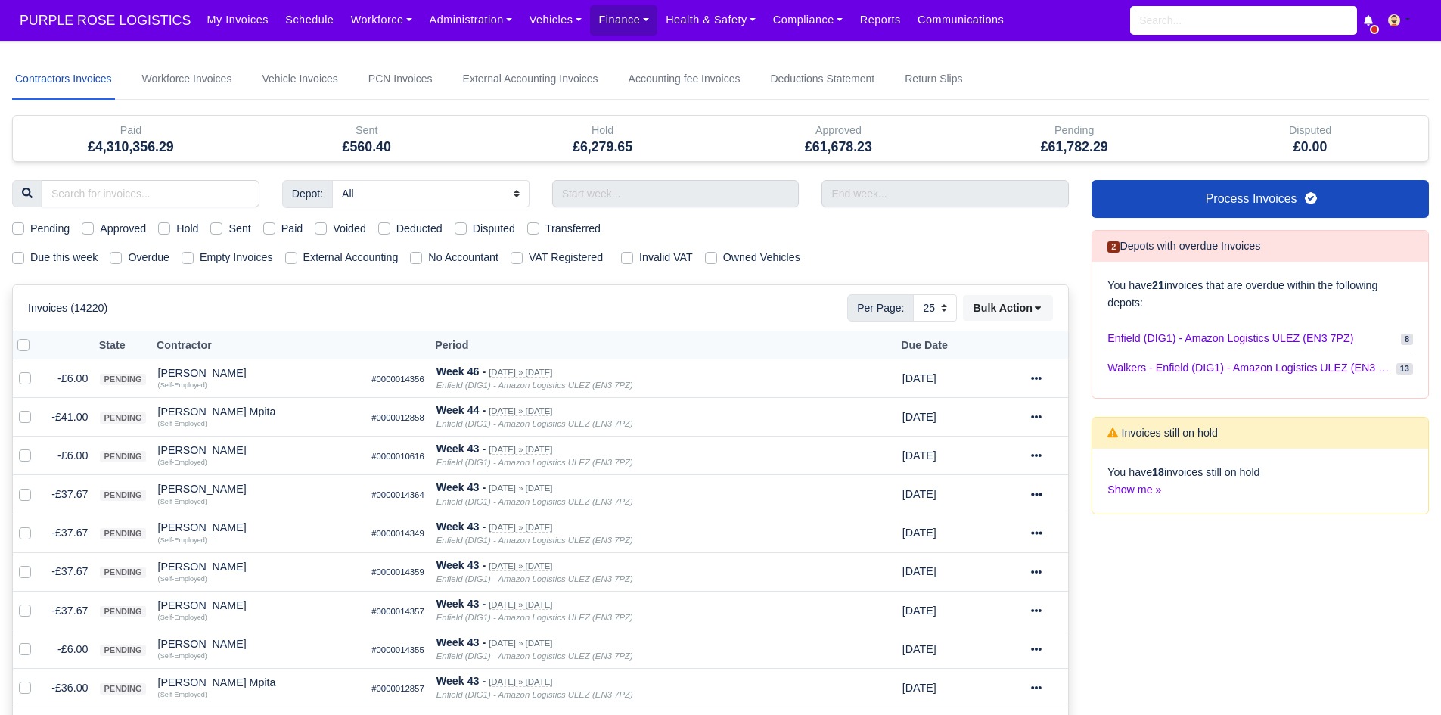
select select "25"
click at [114, 183] on input "search" at bounding box center [151, 193] width 218 height 27
click at [359, 21] on link "Workforce" at bounding box center [382, 20] width 79 height 30
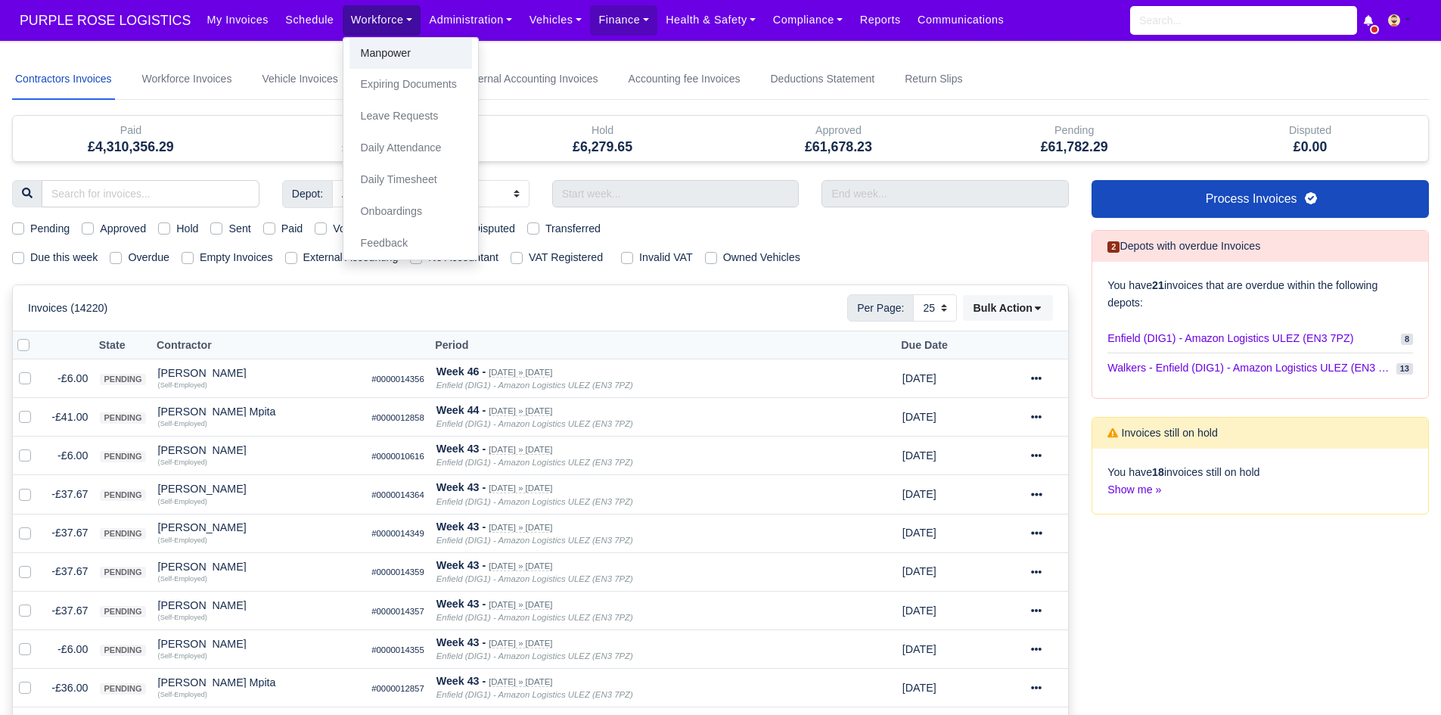
click at [362, 41] on link "Manpower" at bounding box center [411, 54] width 123 height 32
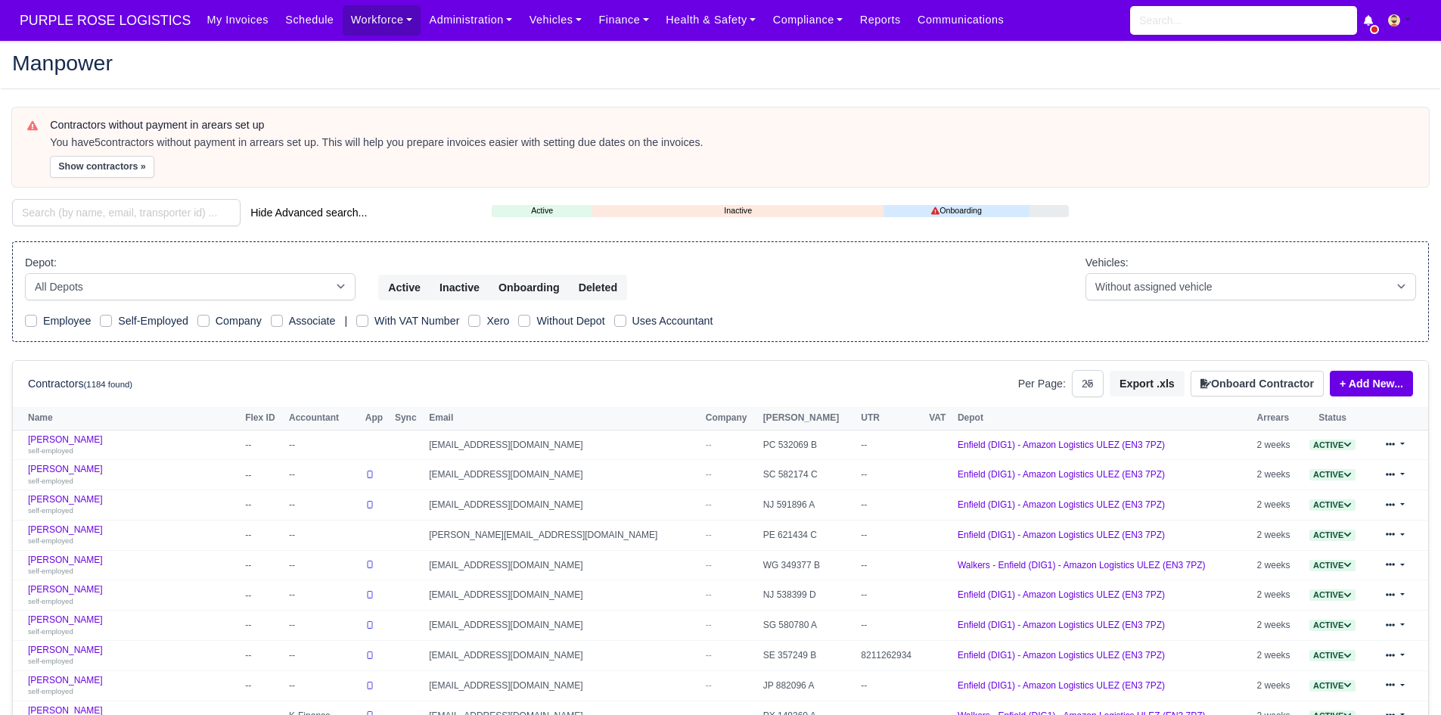
select select "25"
click at [110, 197] on div "Contractors without payment in arears set up You have 5 contractors without pay…" at bounding box center [721, 673] width 1440 height 1132
click at [106, 209] on input "search" at bounding box center [126, 212] width 229 height 27
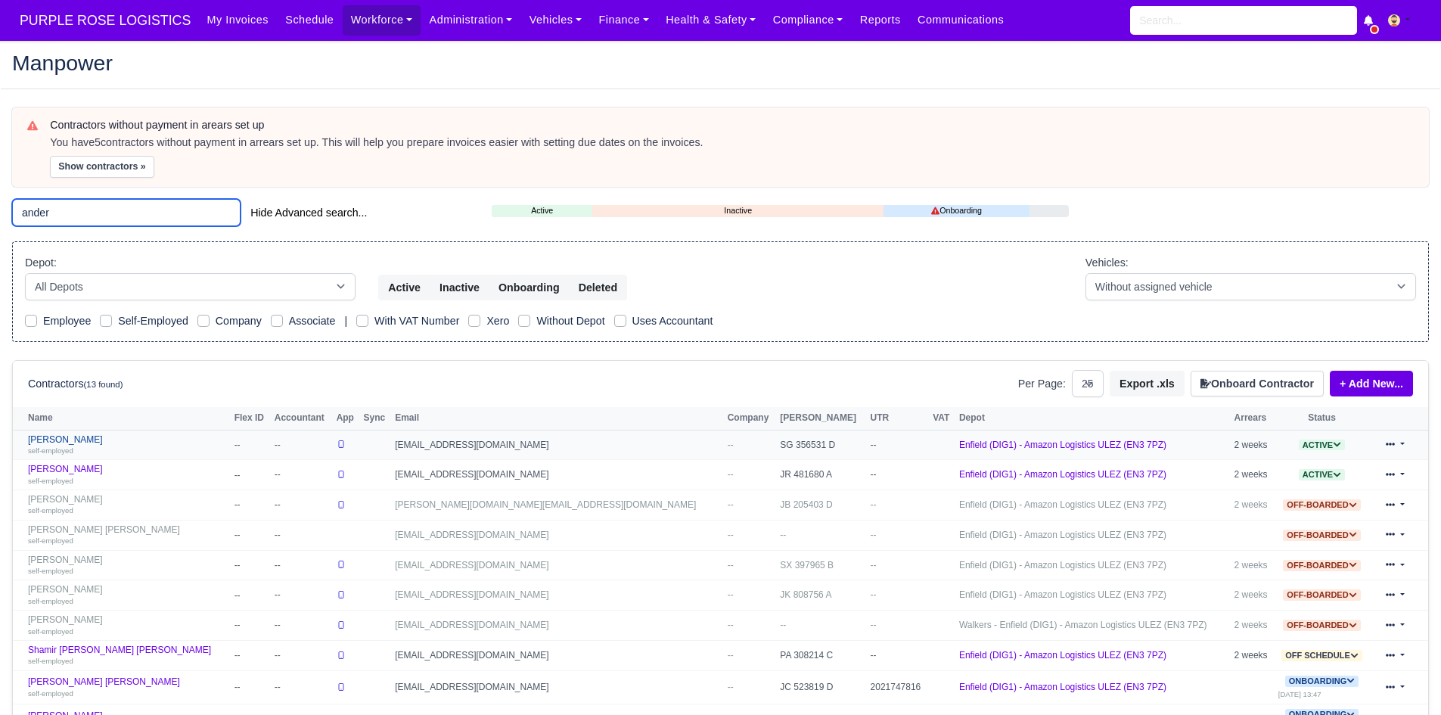
type input "ander"
click at [73, 436] on link "[PERSON_NAME] self-employed" at bounding box center [127, 445] width 199 height 22
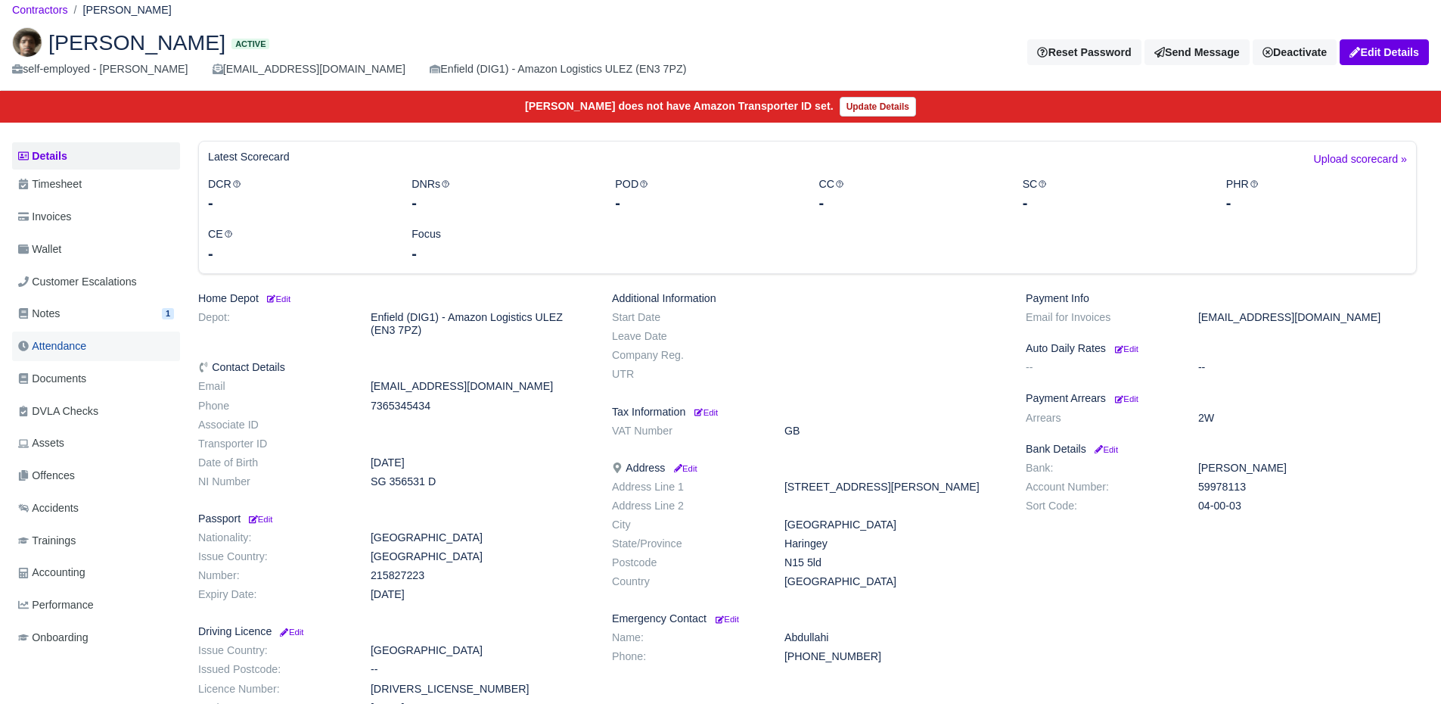
scroll to position [76, 0]
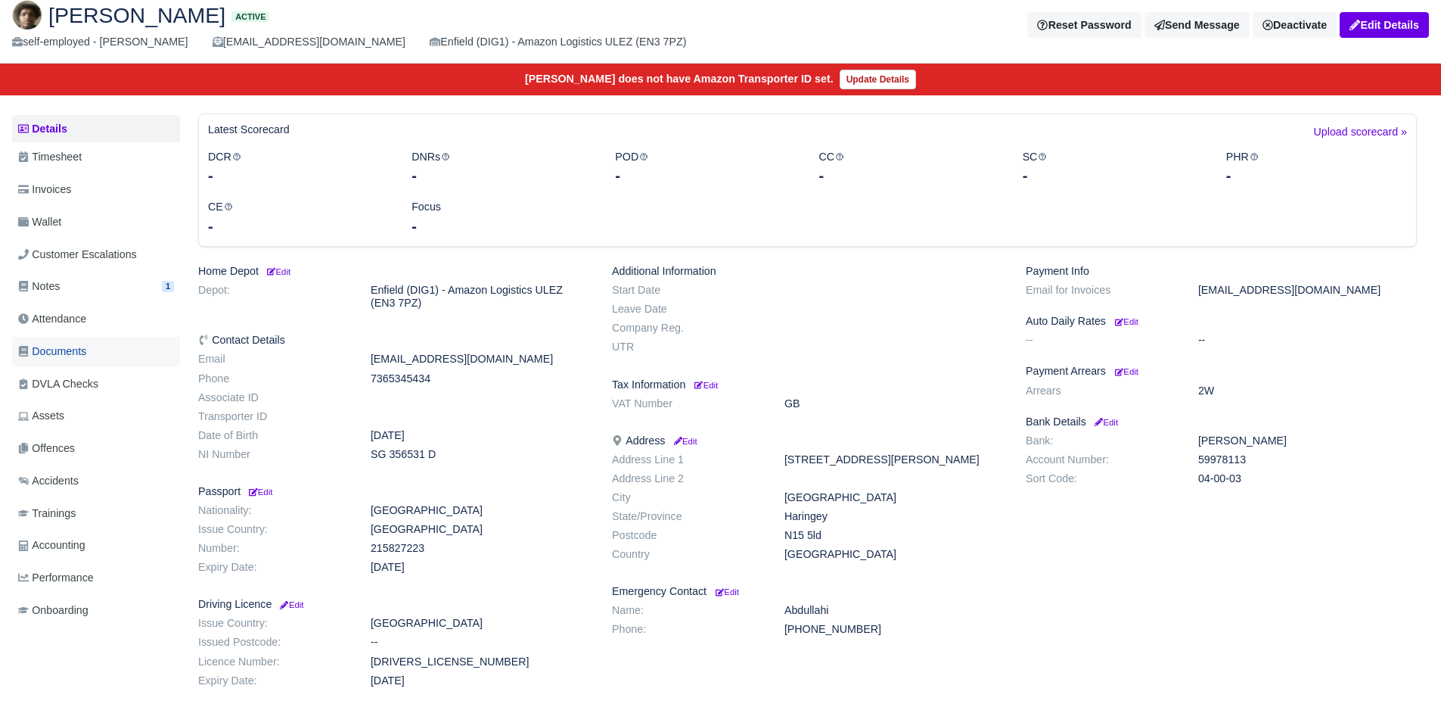
click at [107, 359] on link "Documents" at bounding box center [96, 352] width 168 height 30
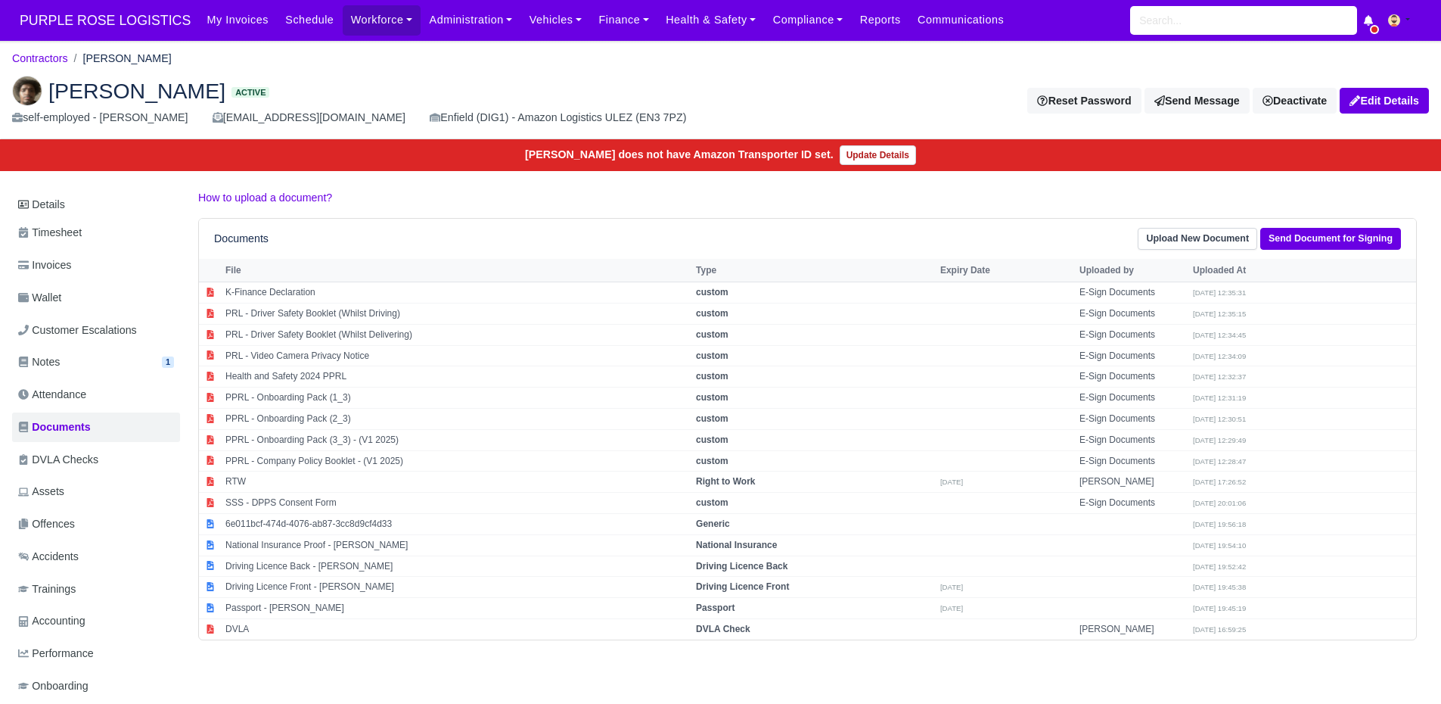
click at [114, 280] on ul "Details Timesheet Invoices Wallet Customer Escalations Notes 1 Attendance" at bounding box center [96, 447] width 168 height 513
click at [116, 272] on link "Invoices" at bounding box center [96, 265] width 168 height 30
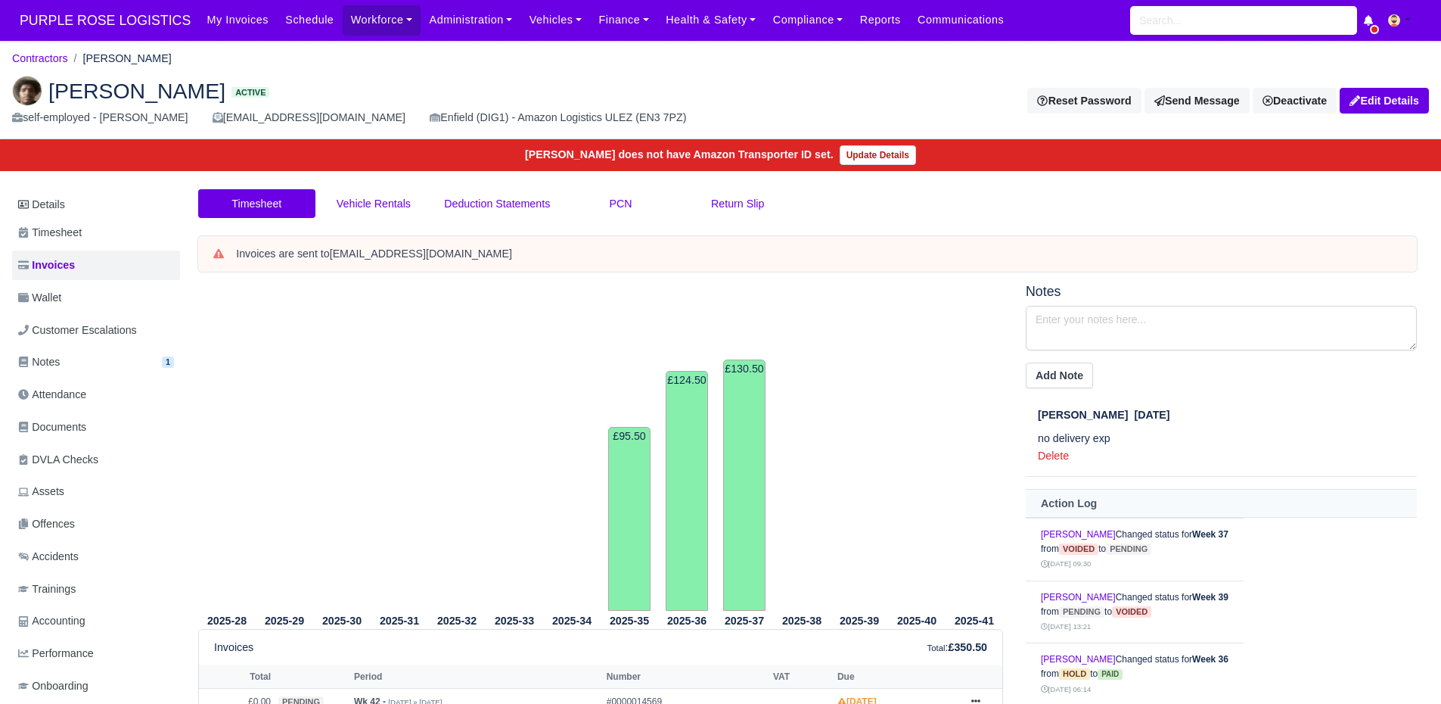
scroll to position [303, 0]
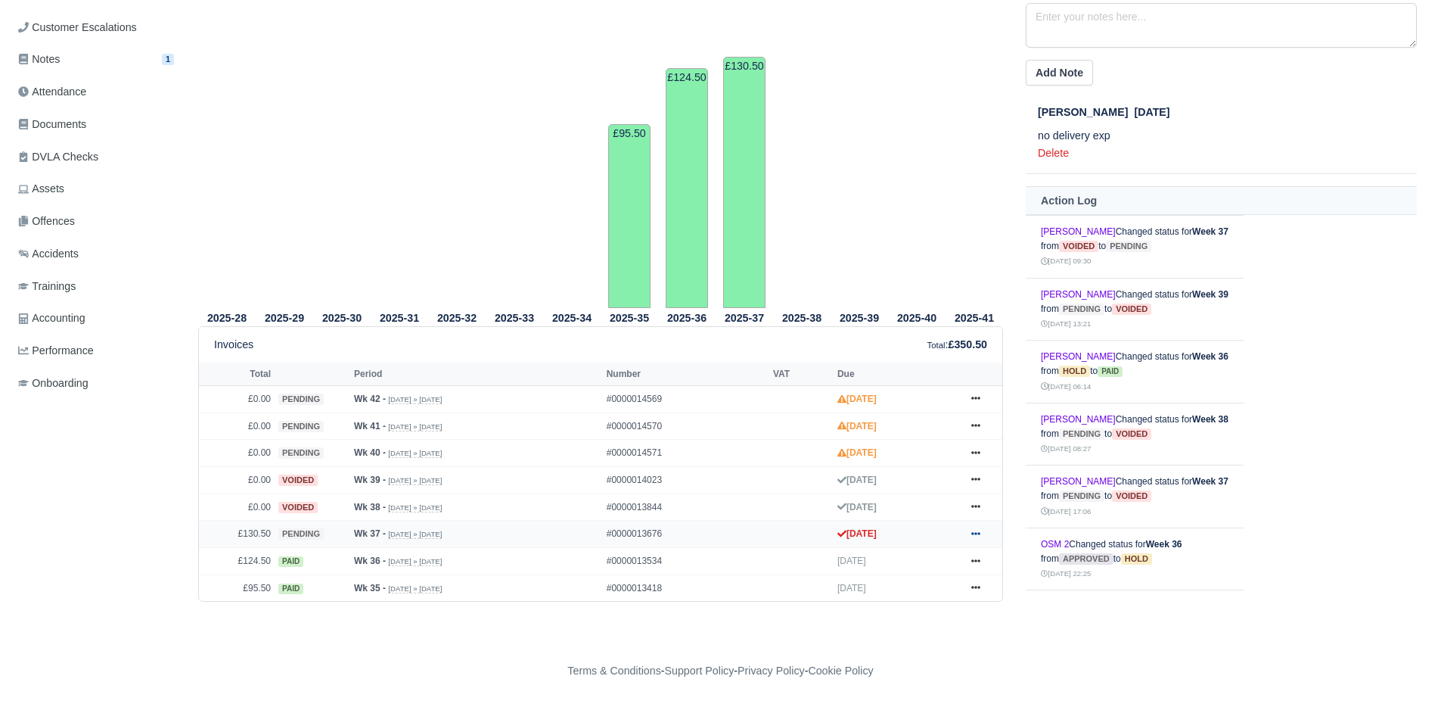
click at [980, 534] on icon at bounding box center [976, 533] width 9 height 3
click at [916, 356] on link "Show Invoice" at bounding box center [919, 348] width 135 height 32
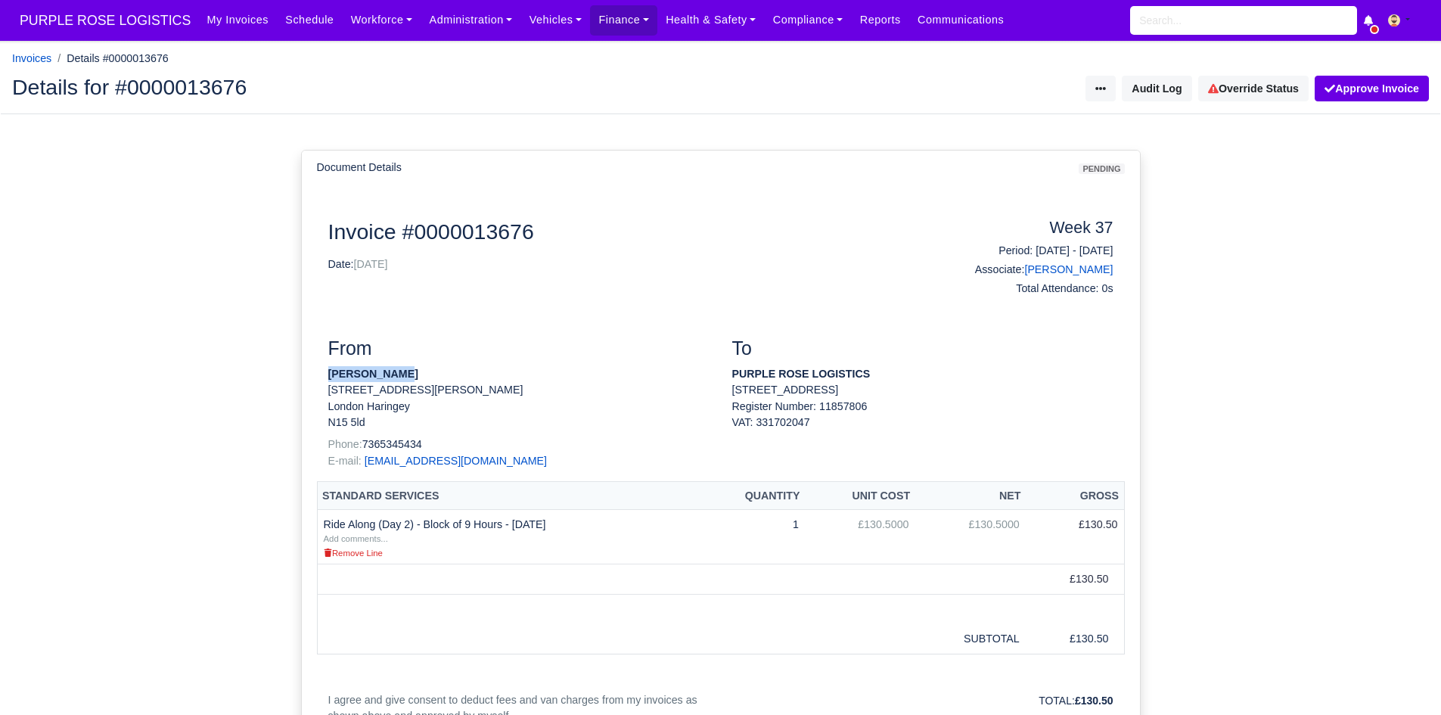
drag, startPoint x: 398, startPoint y: 373, endPoint x: 335, endPoint y: 376, distance: 62.9
click at [325, 372] on div "From [PERSON_NAME] [STREET_ADDRESS][PERSON_NAME] Phone: [PHONE_NUMBER] E-mail: …" at bounding box center [519, 409] width 404 height 144
copy strong "Anders Awale"
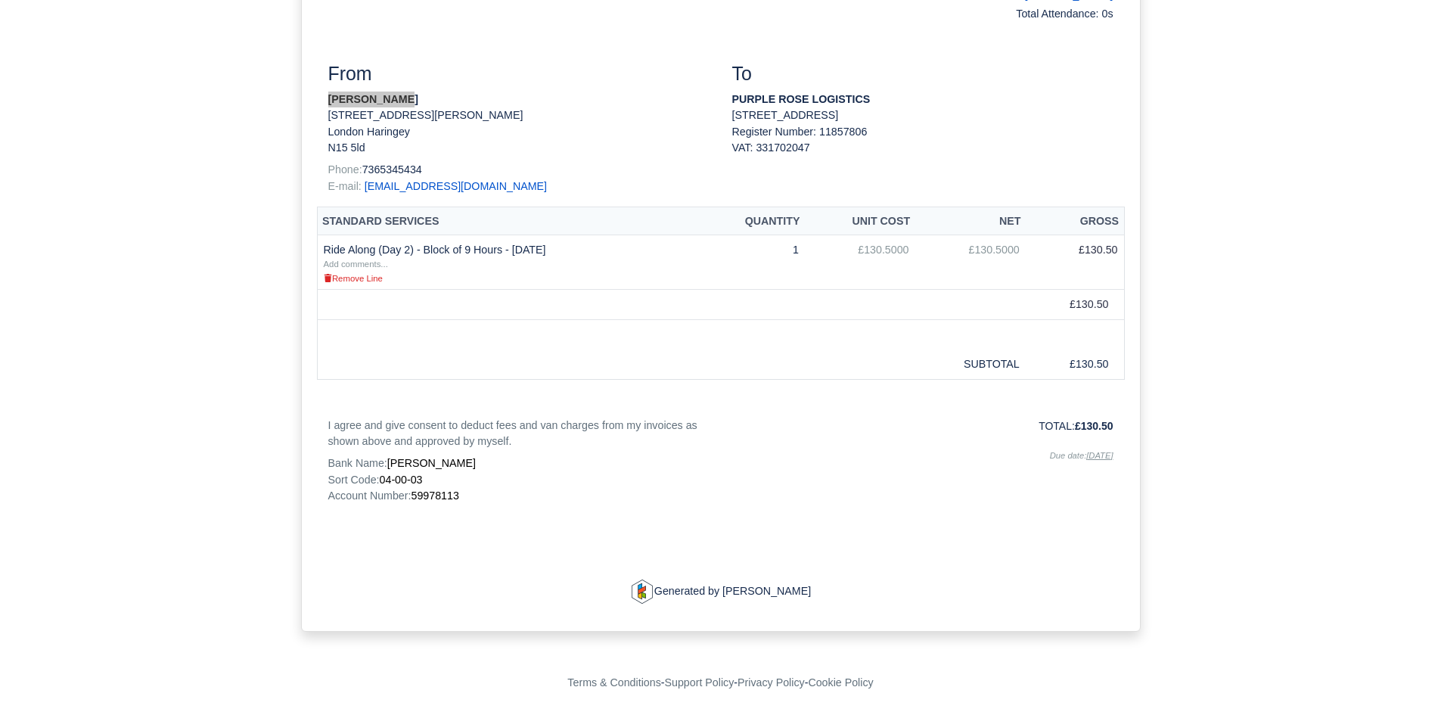
scroll to position [278, 0]
click at [436, 487] on p "Account Number: 59978113" at bounding box center [518, 495] width 381 height 16
copy span "59978113"
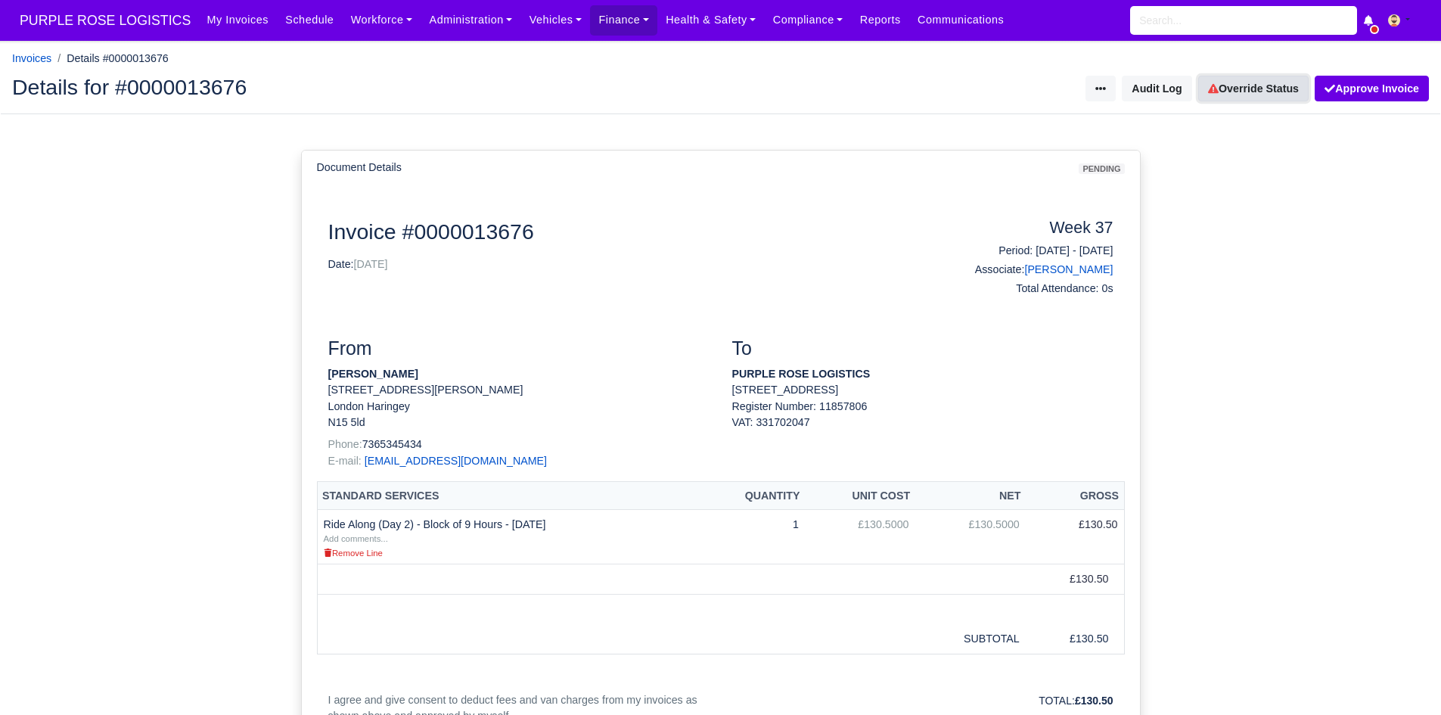
click at [1249, 95] on link "Override Status" at bounding box center [1254, 89] width 110 height 26
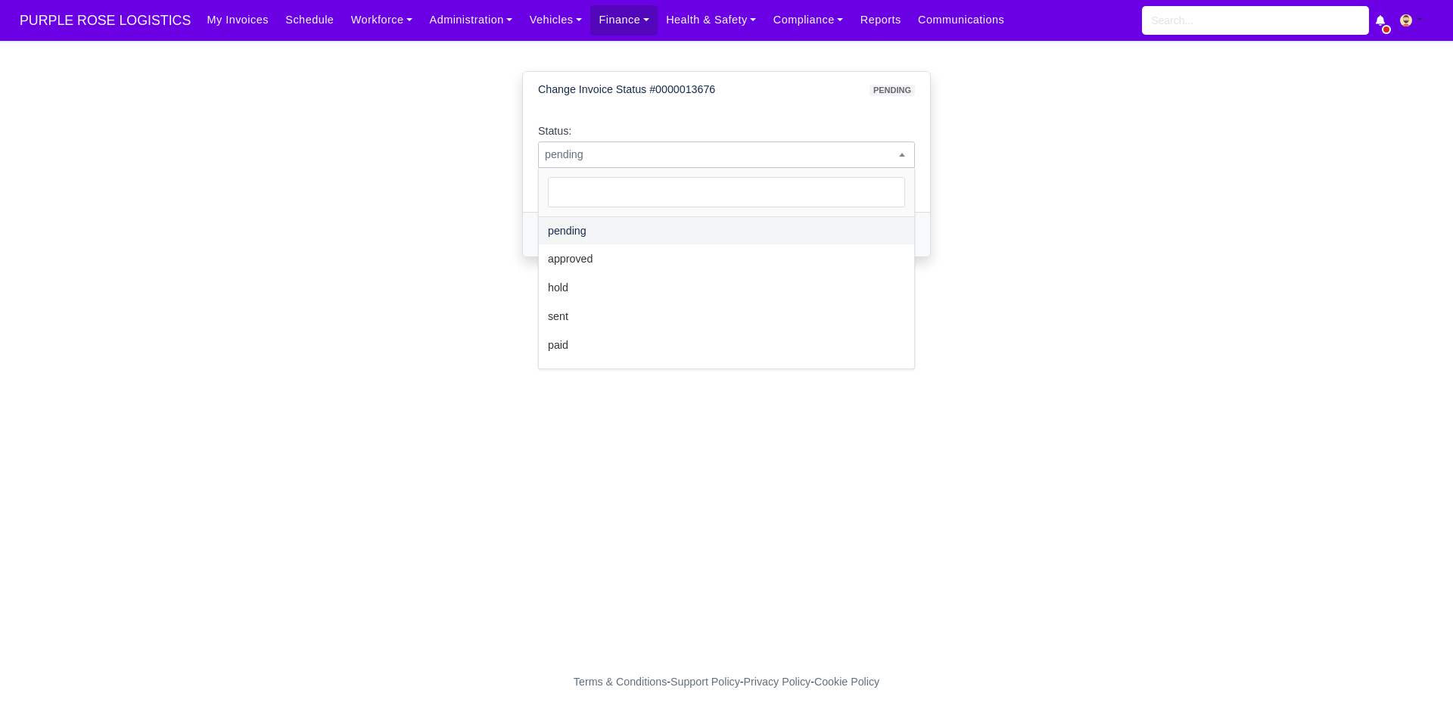
click at [645, 158] on span "pending" at bounding box center [726, 154] width 375 height 19
select select "paid"
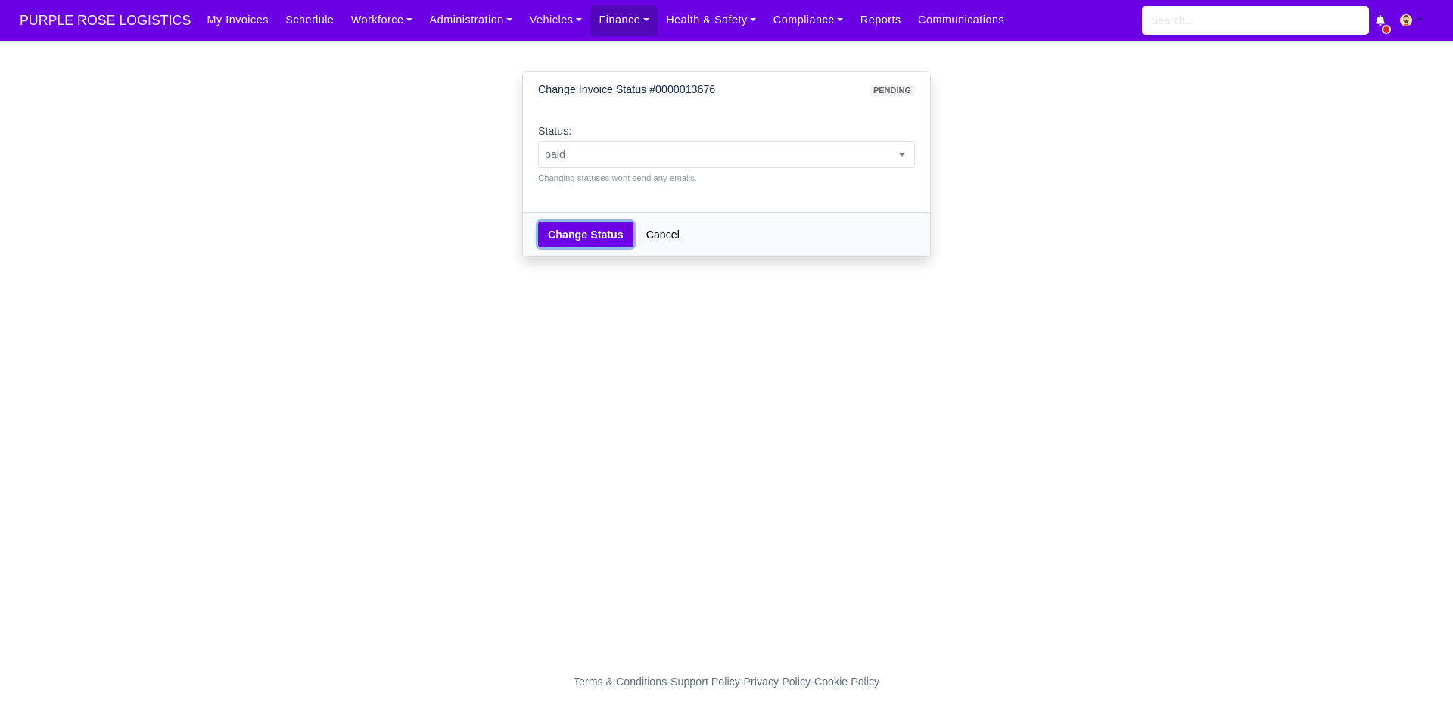
click at [590, 245] on button "Change Status" at bounding box center [585, 235] width 95 height 26
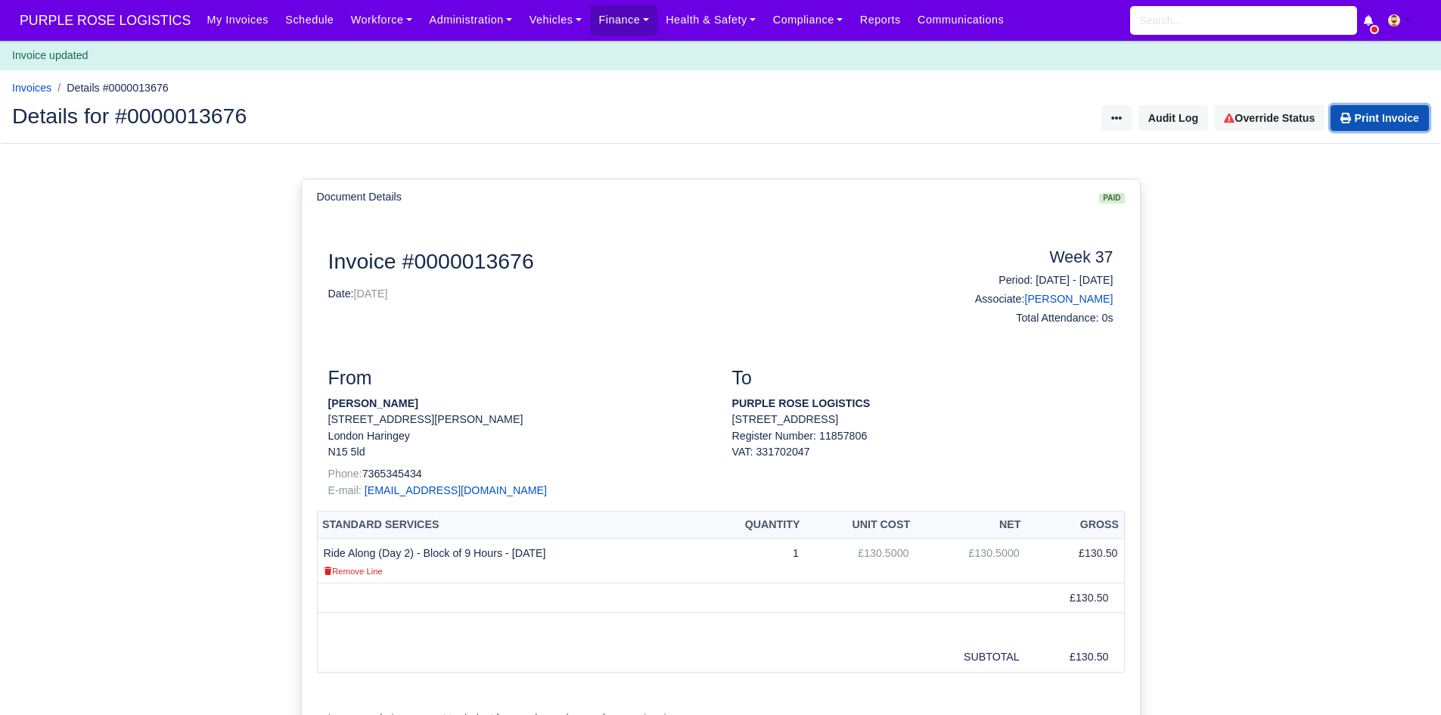
click at [1361, 128] on link "Print Invoice" at bounding box center [1380, 118] width 98 height 26
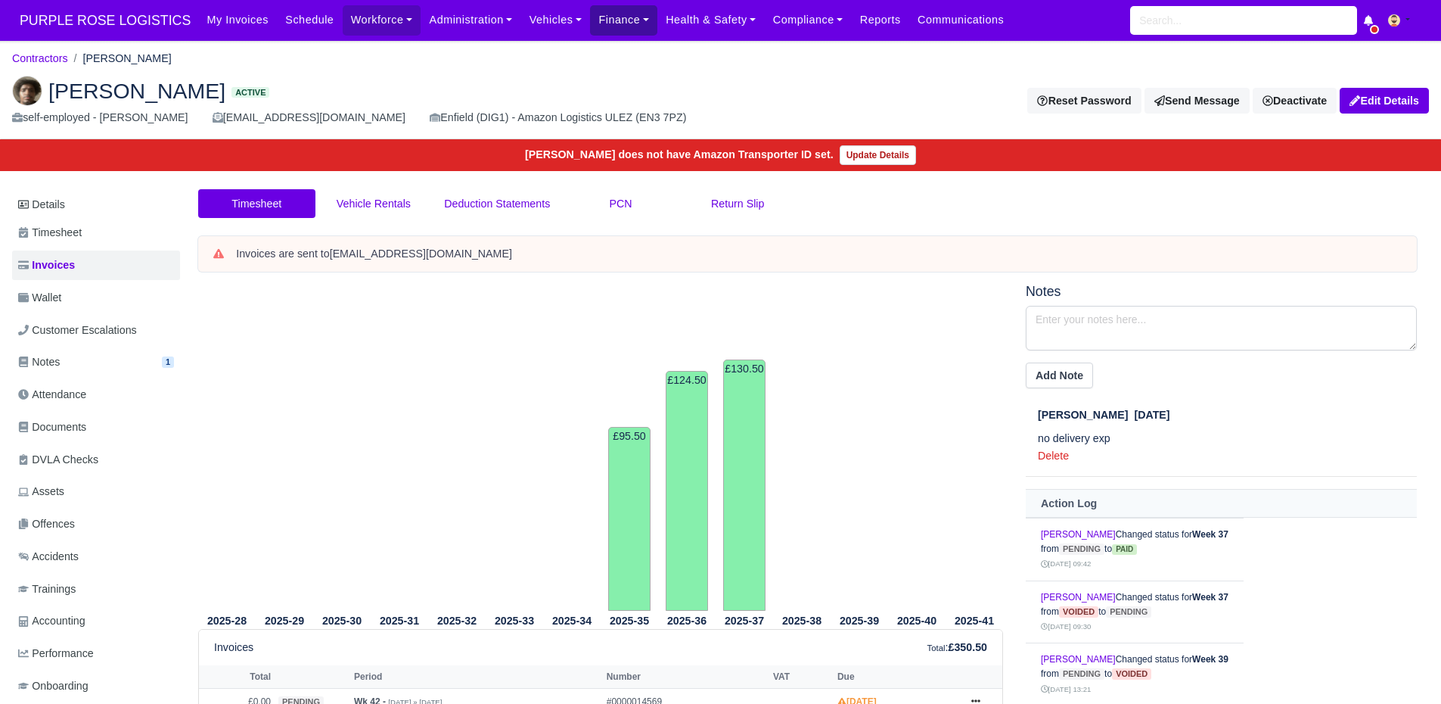
click at [598, 14] on link "Finance" at bounding box center [623, 20] width 67 height 30
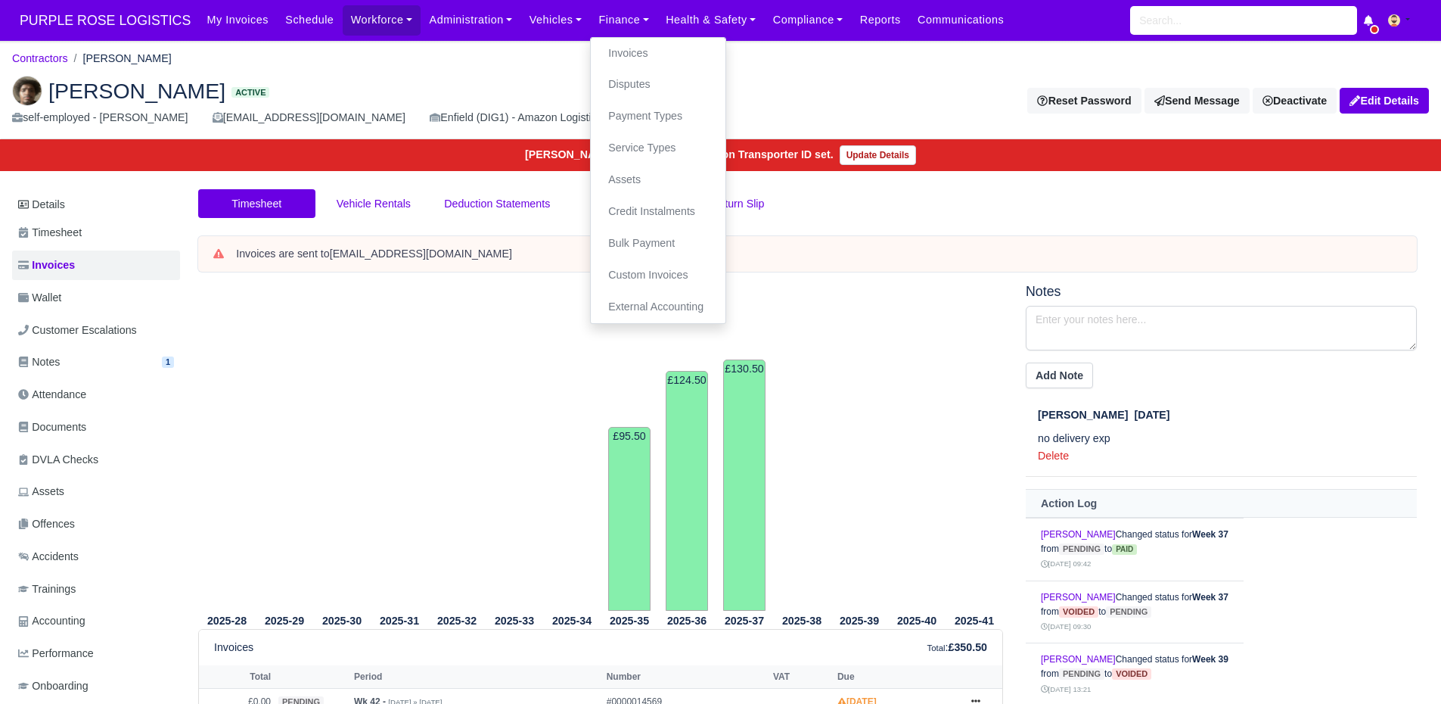
click at [807, 65] on div "[PERSON_NAME] Active self-employed - [PERSON_NAME] [EMAIL_ADDRESS][DOMAIN_NAME]…" at bounding box center [721, 102] width 1440 height 76
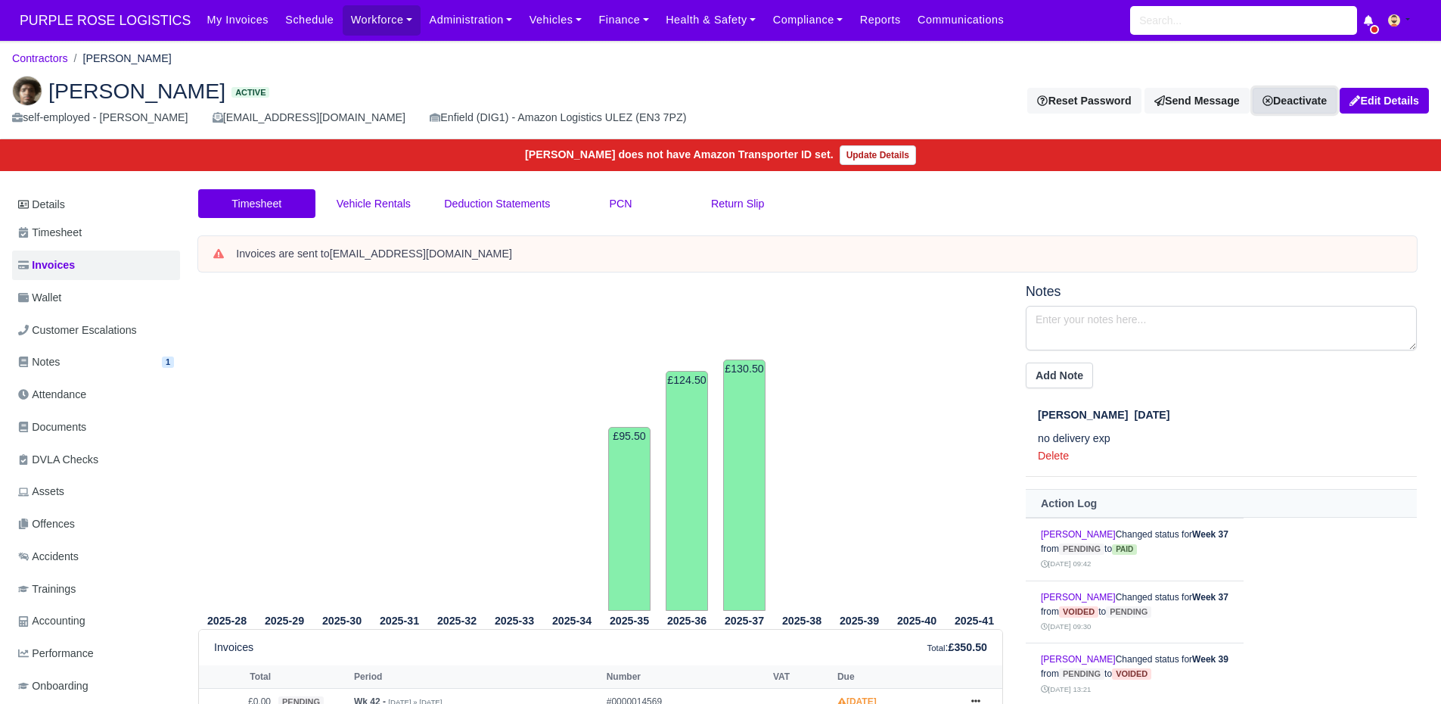
click at [1289, 95] on link "Deactivate" at bounding box center [1295, 101] width 84 height 26
click at [1246, 177] on link "Off-board" at bounding box center [1269, 176] width 135 height 23
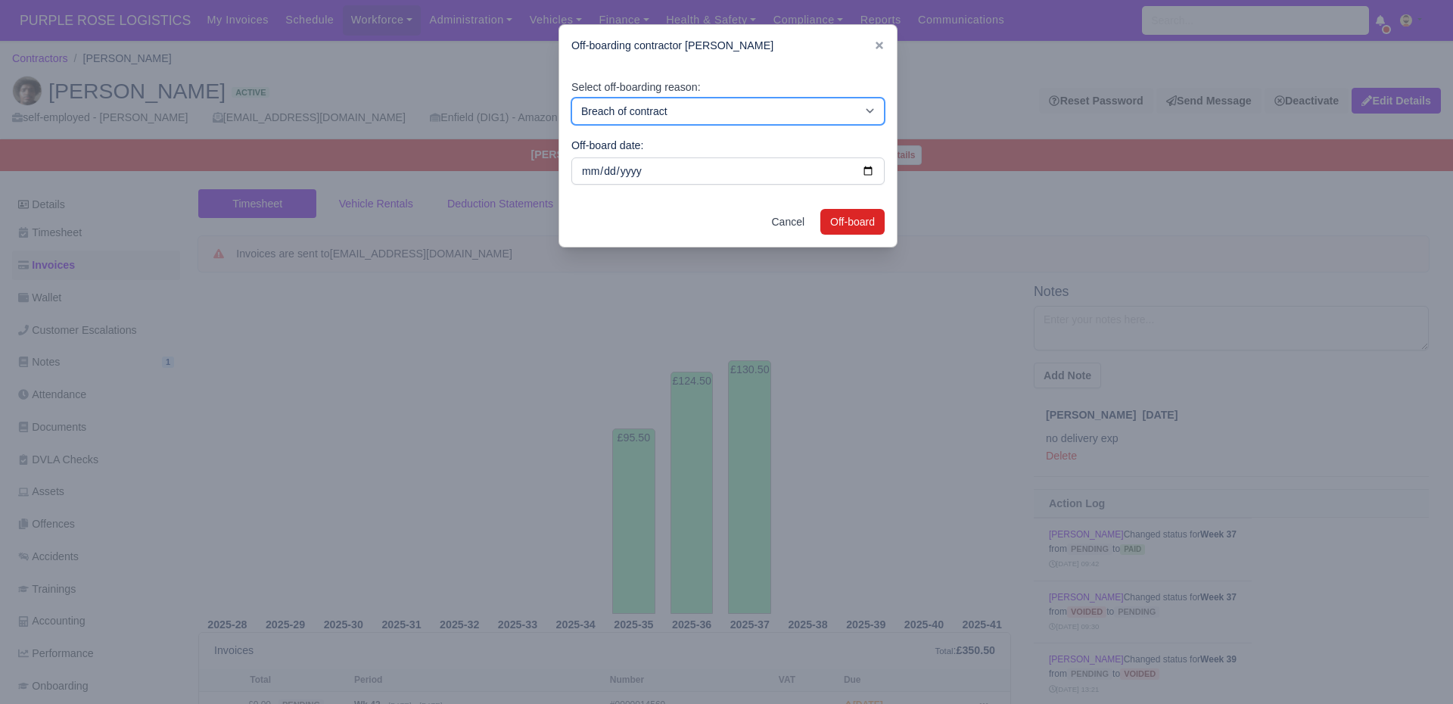
click at [742, 107] on select "Breach of contract Personal decision Too many parcels Heavy routes Another comp…" at bounding box center [727, 111] width 313 height 27
select select "personal-decision"
click at [571, 98] on select "Breach of contract Personal decision Too many parcels Heavy routes Another comp…" at bounding box center [727, 111] width 313 height 27
click at [848, 229] on button "Off-board" at bounding box center [852, 222] width 64 height 26
